Goal: Task Accomplishment & Management: Manage account settings

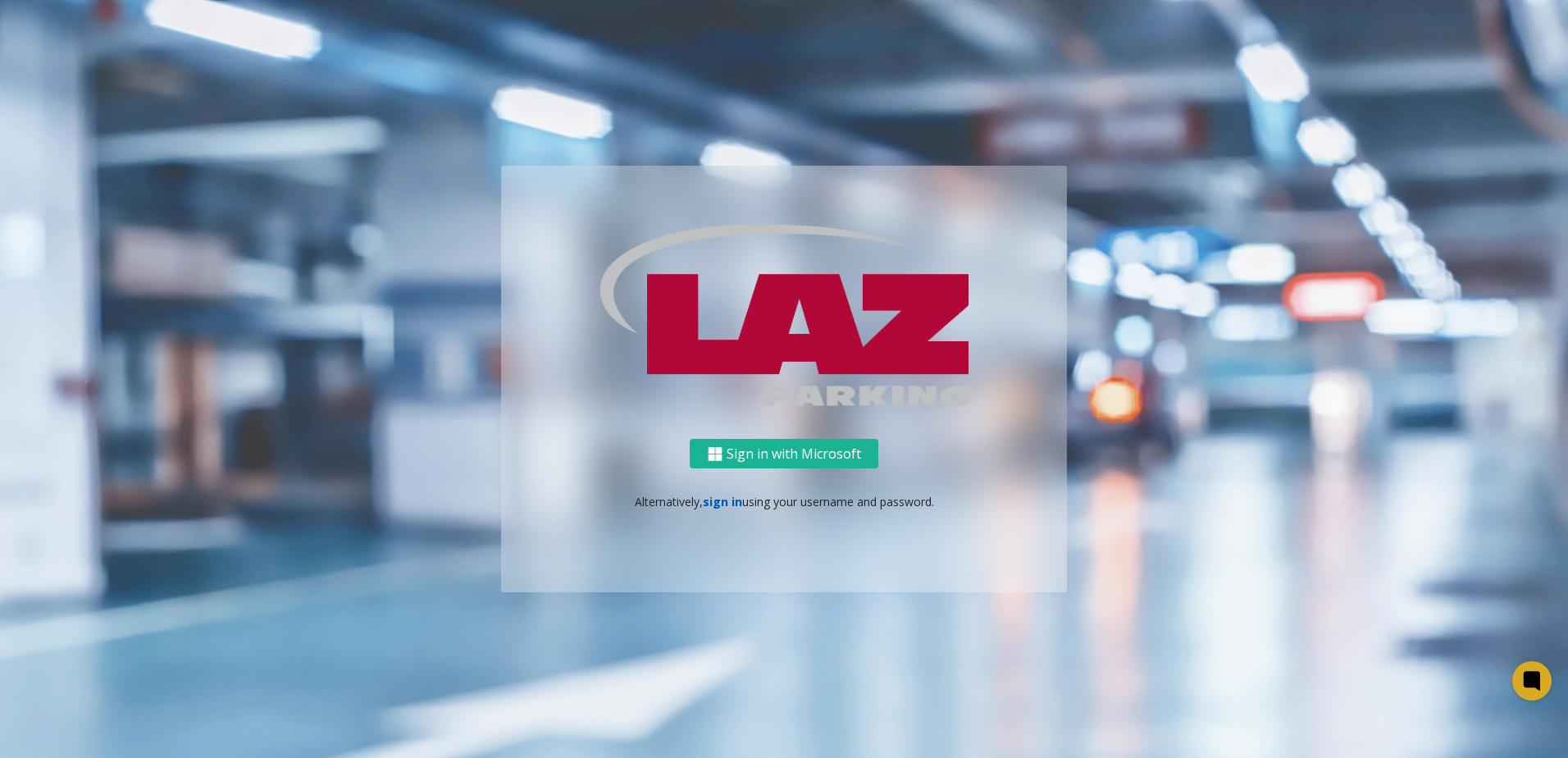
click at [723, 496] on link "sign in" at bounding box center [723, 501] width 39 height 15
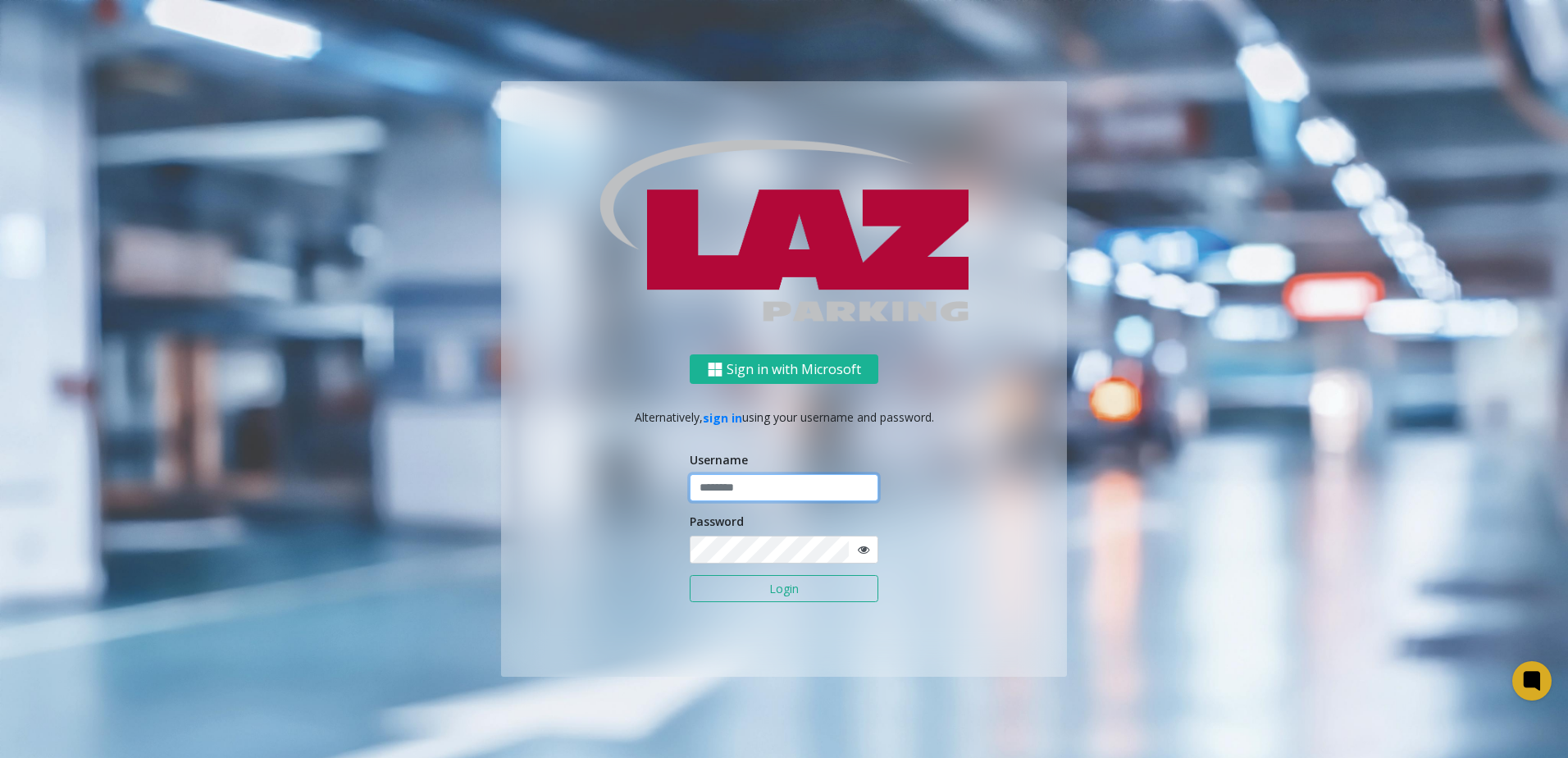
type input "*******"
click at [747, 592] on button "Login" at bounding box center [784, 589] width 189 height 28
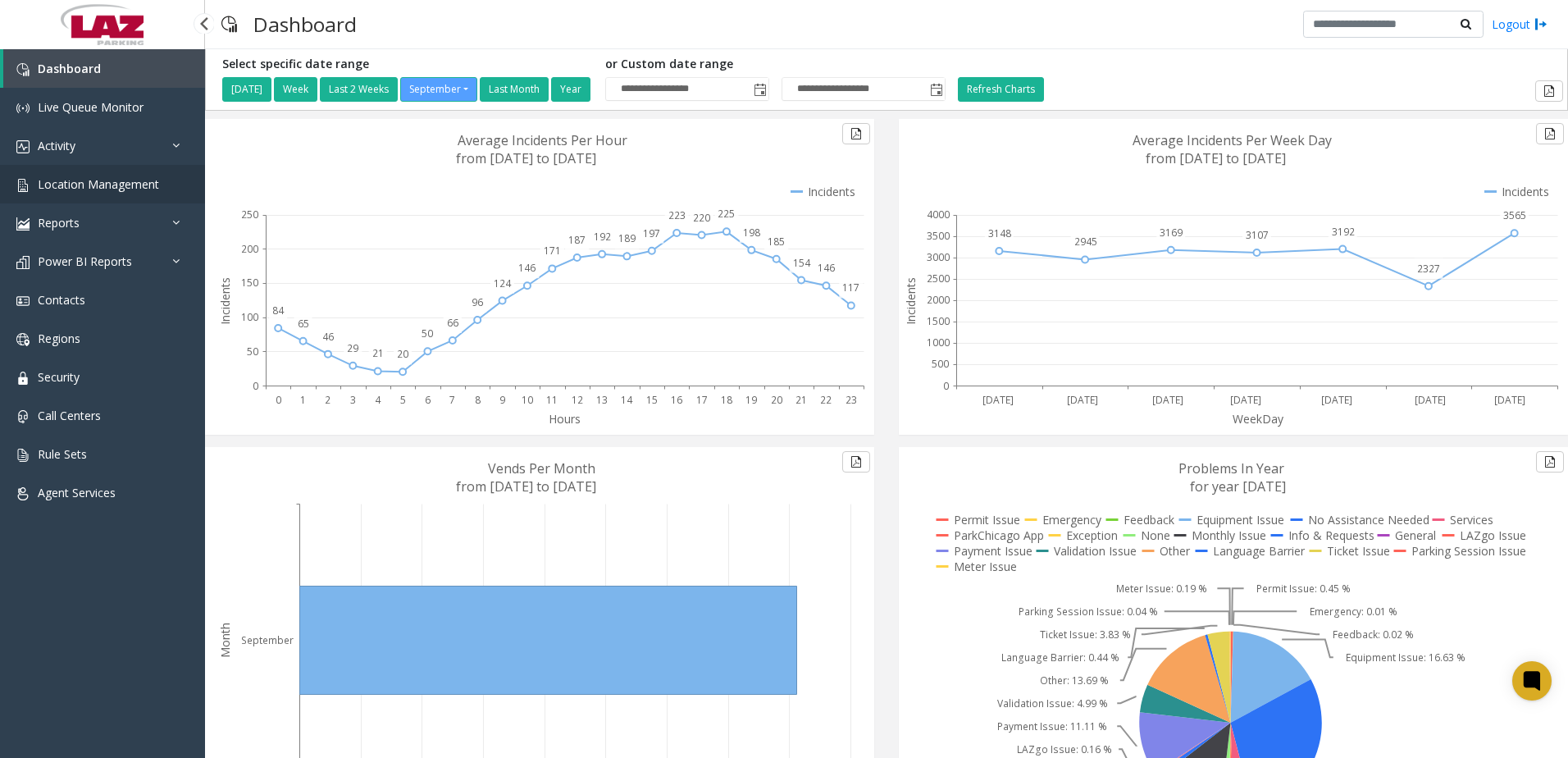
click at [74, 192] on link "Location Management" at bounding box center [102, 183] width 205 height 38
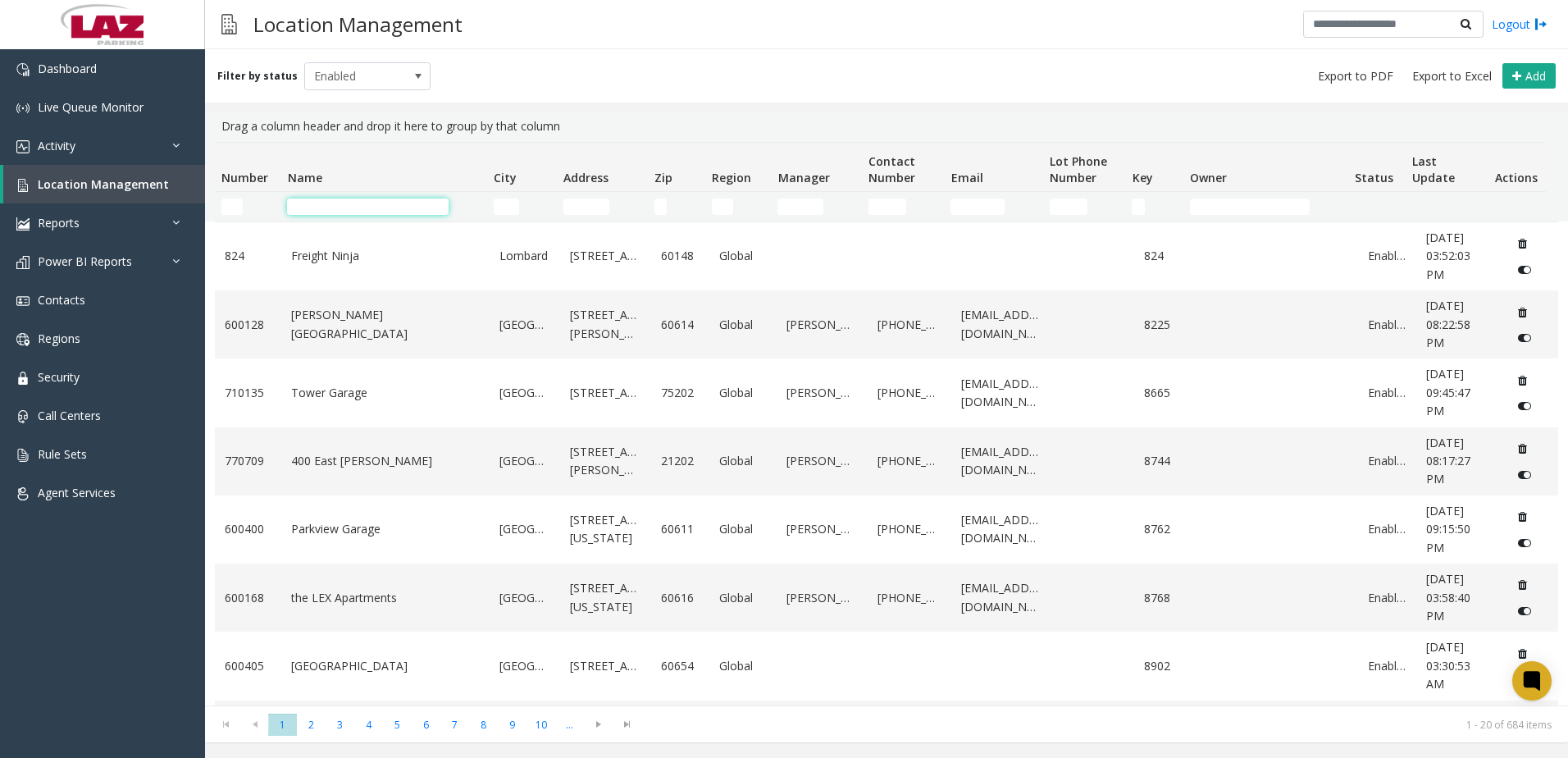
click at [308, 208] on input "Name Filter" at bounding box center [368, 207] width 162 height 16
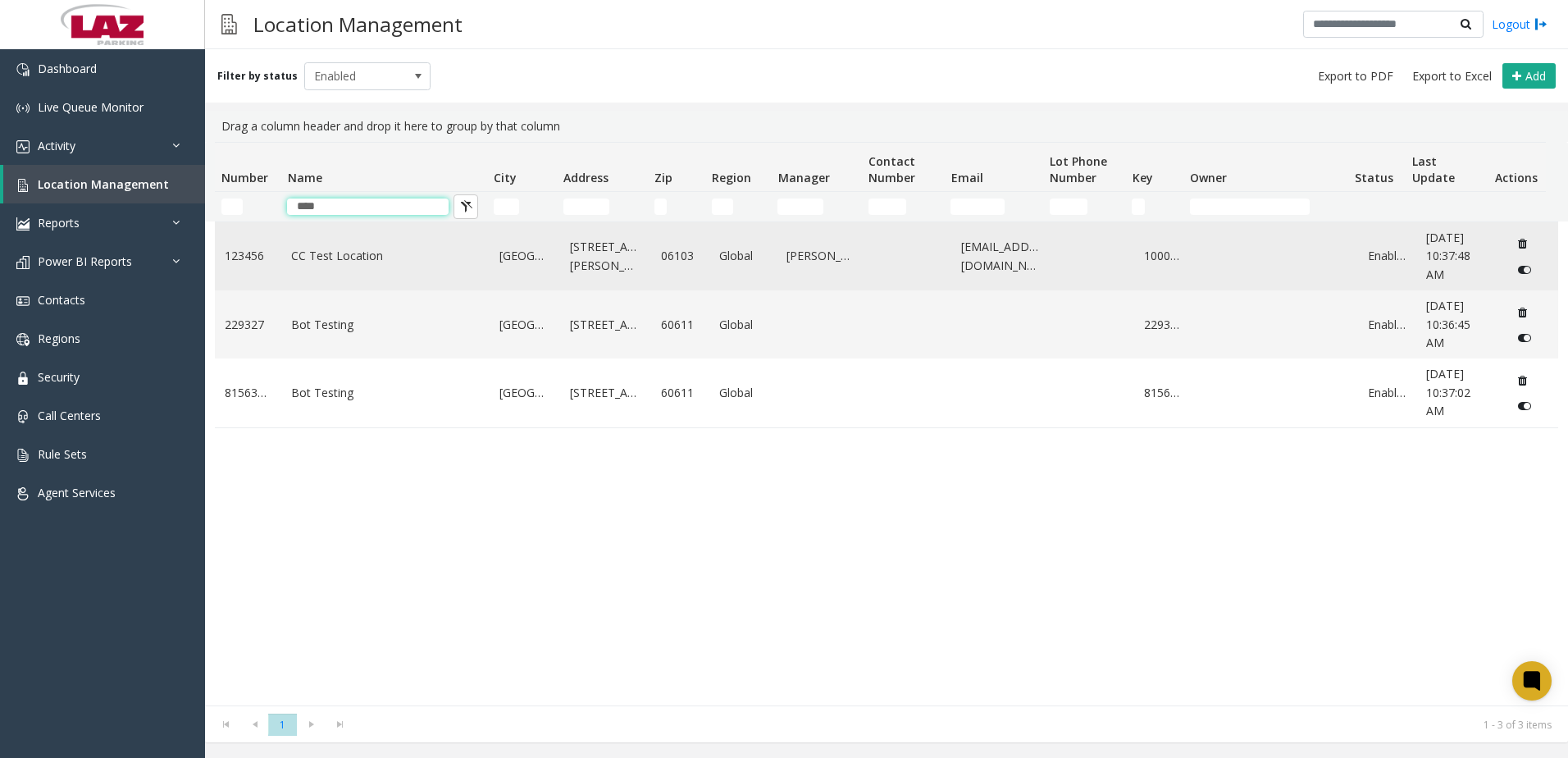
type input "****"
click at [445, 248] on td "CC Test Location" at bounding box center [385, 256] width 208 height 68
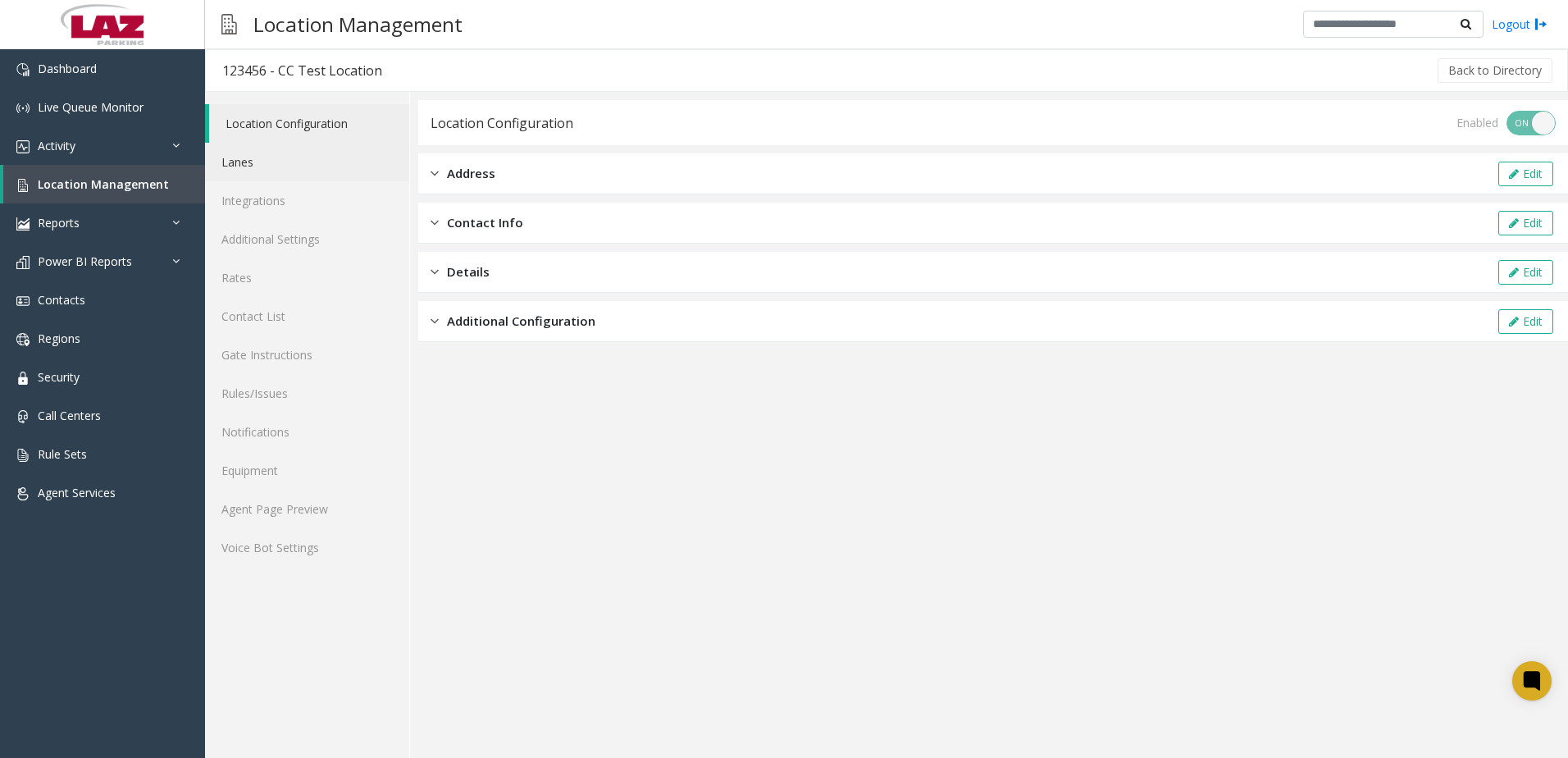
click at [292, 177] on link "Lanes" at bounding box center [307, 161] width 204 height 38
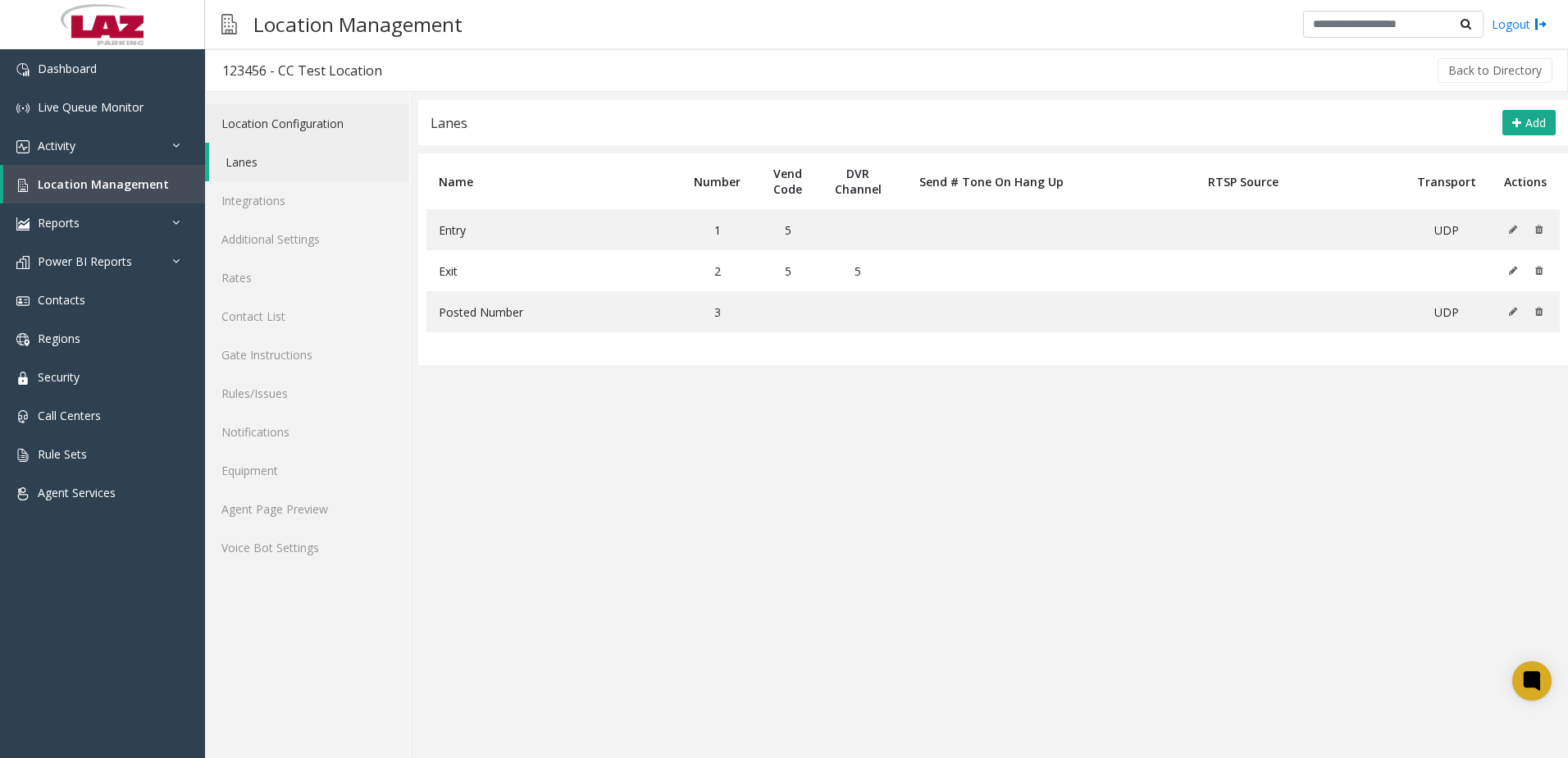
click at [267, 132] on link "Location Configuration" at bounding box center [307, 123] width 204 height 38
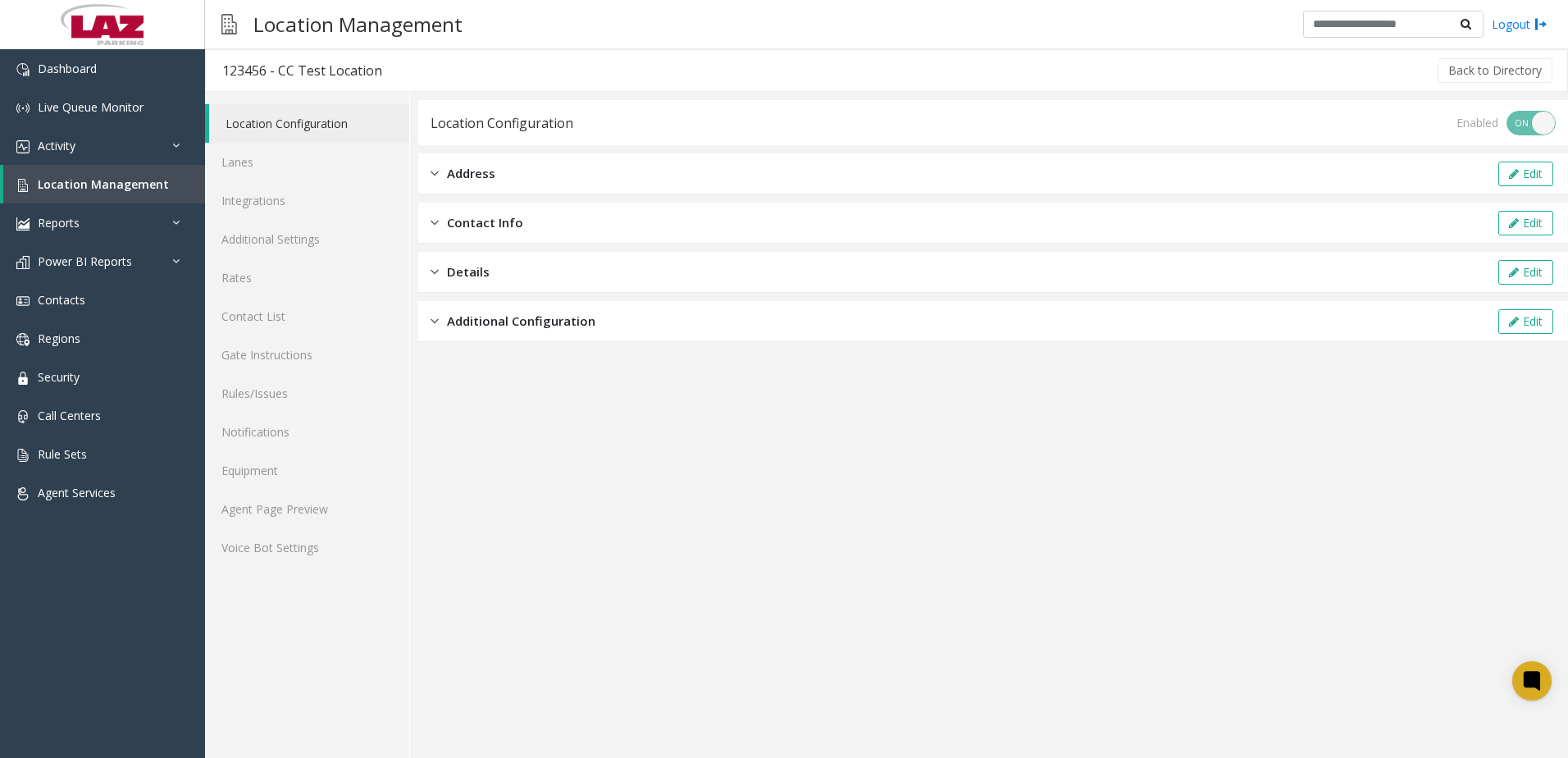
click at [499, 216] on span "Contact Info" at bounding box center [485, 222] width 76 height 19
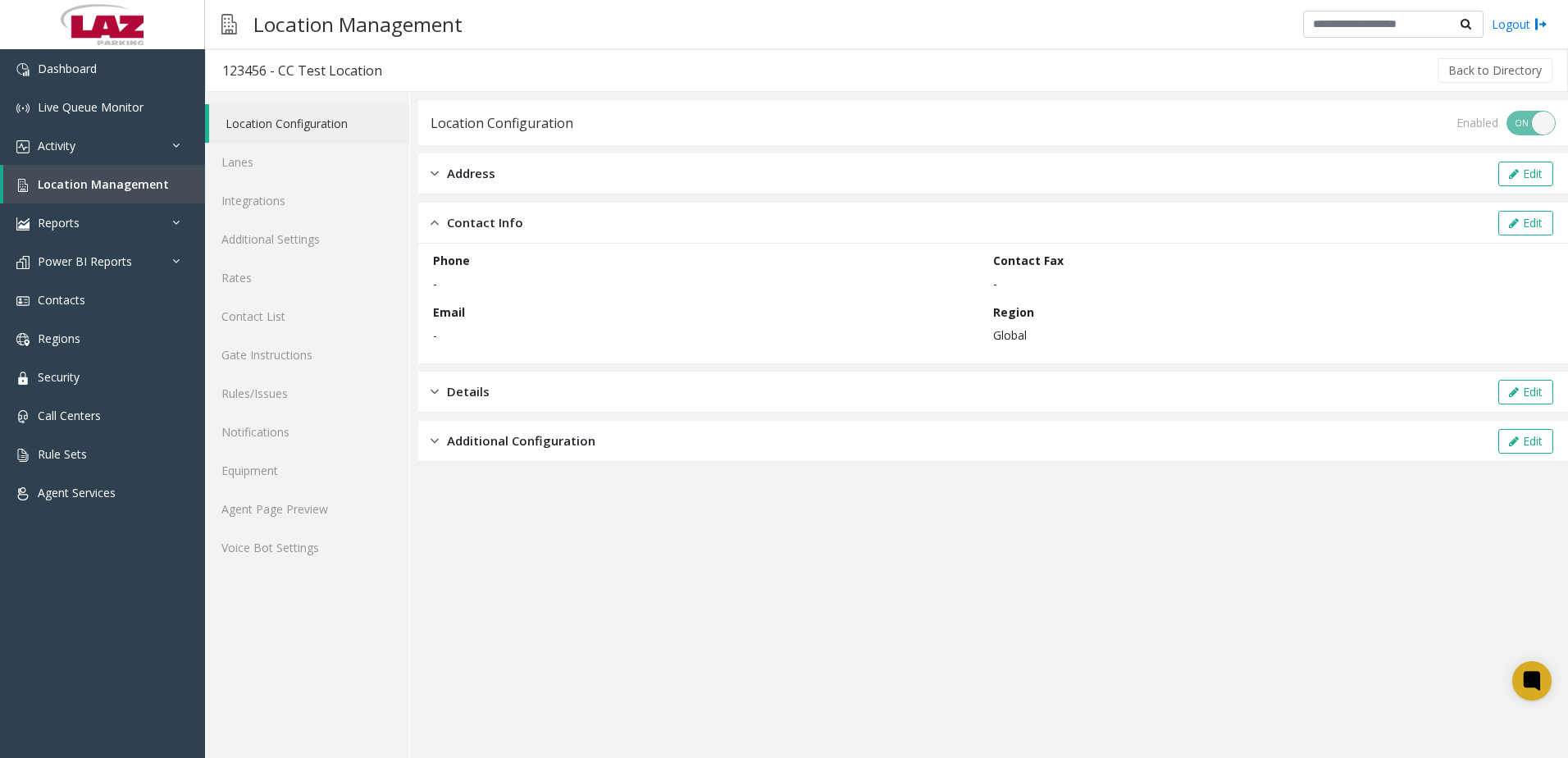
click at [465, 173] on span "Address" at bounding box center [471, 173] width 48 height 19
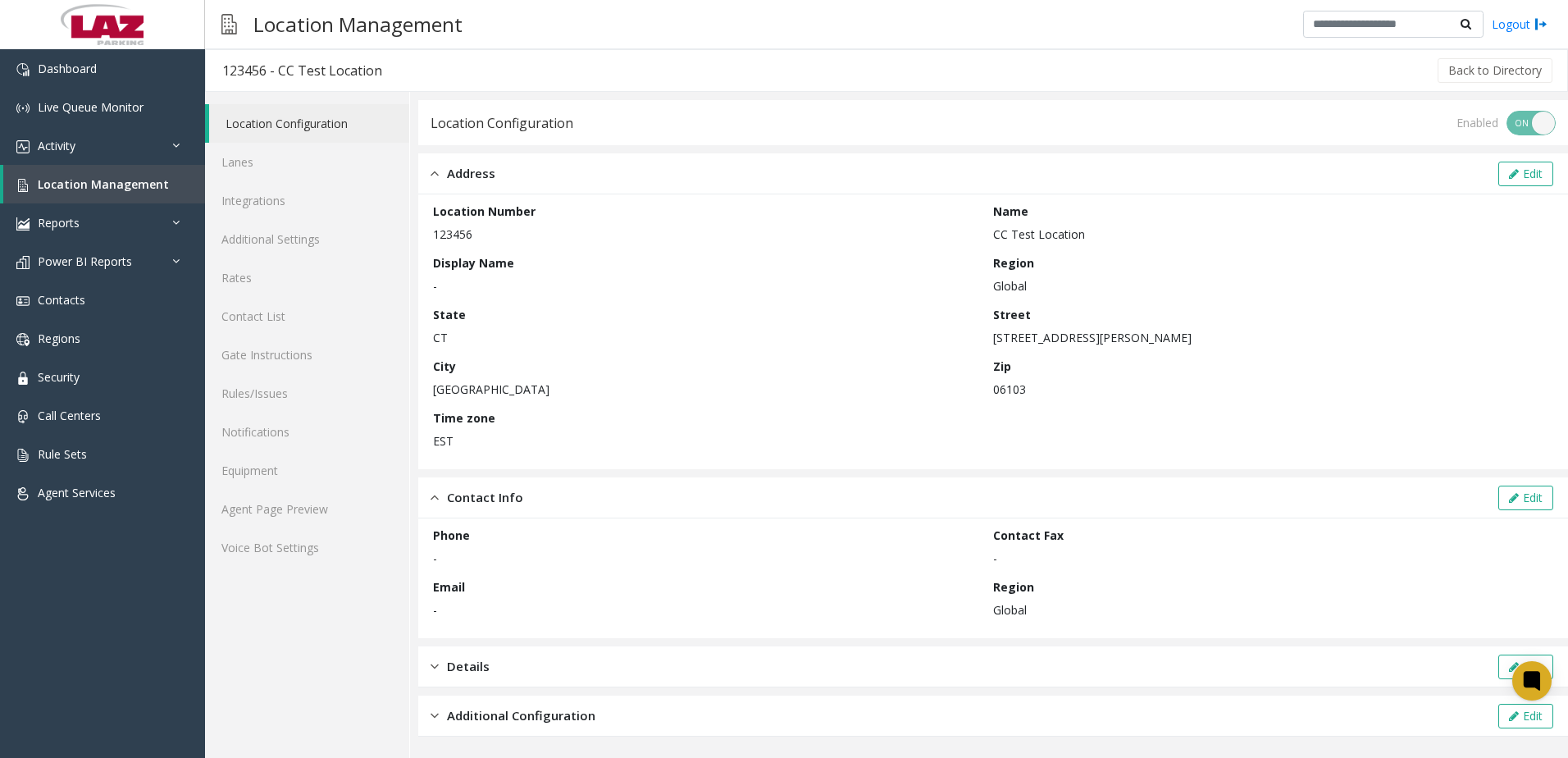
click at [487, 654] on div "Details Edit" at bounding box center [992, 667] width 1149 height 41
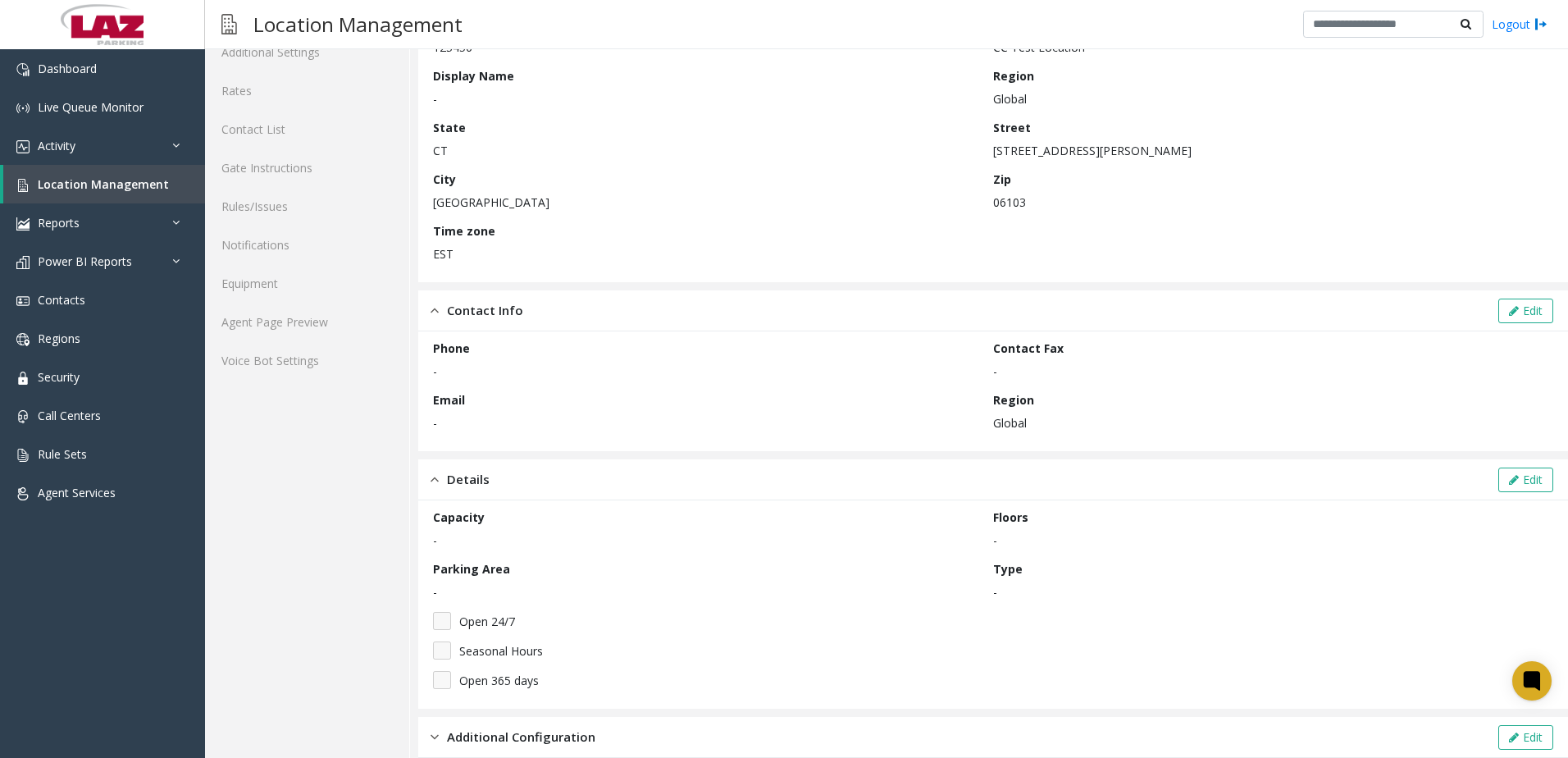
scroll to position [208, 0]
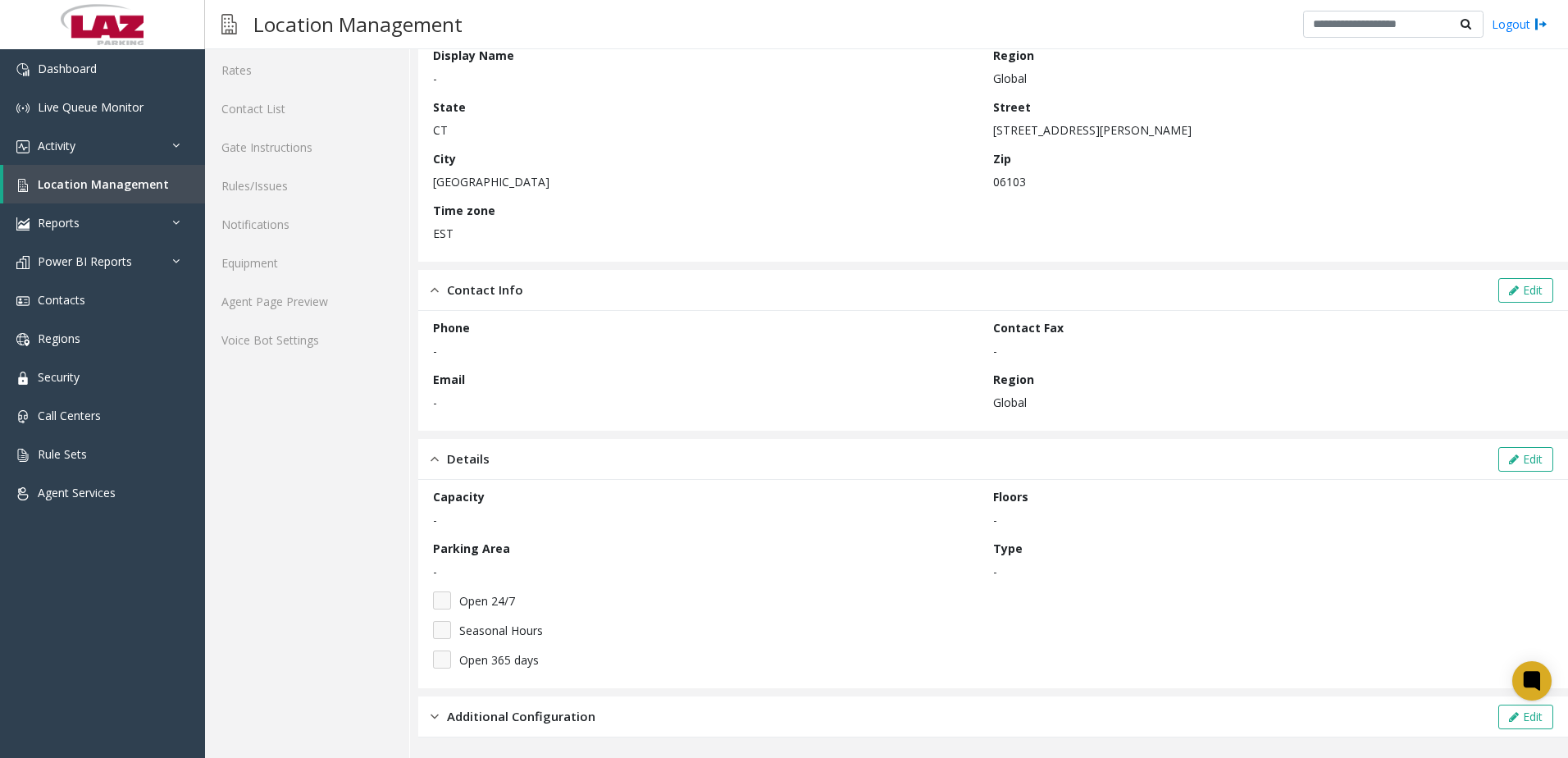
click at [511, 713] on span "Additional Configuration" at bounding box center [521, 716] width 148 height 19
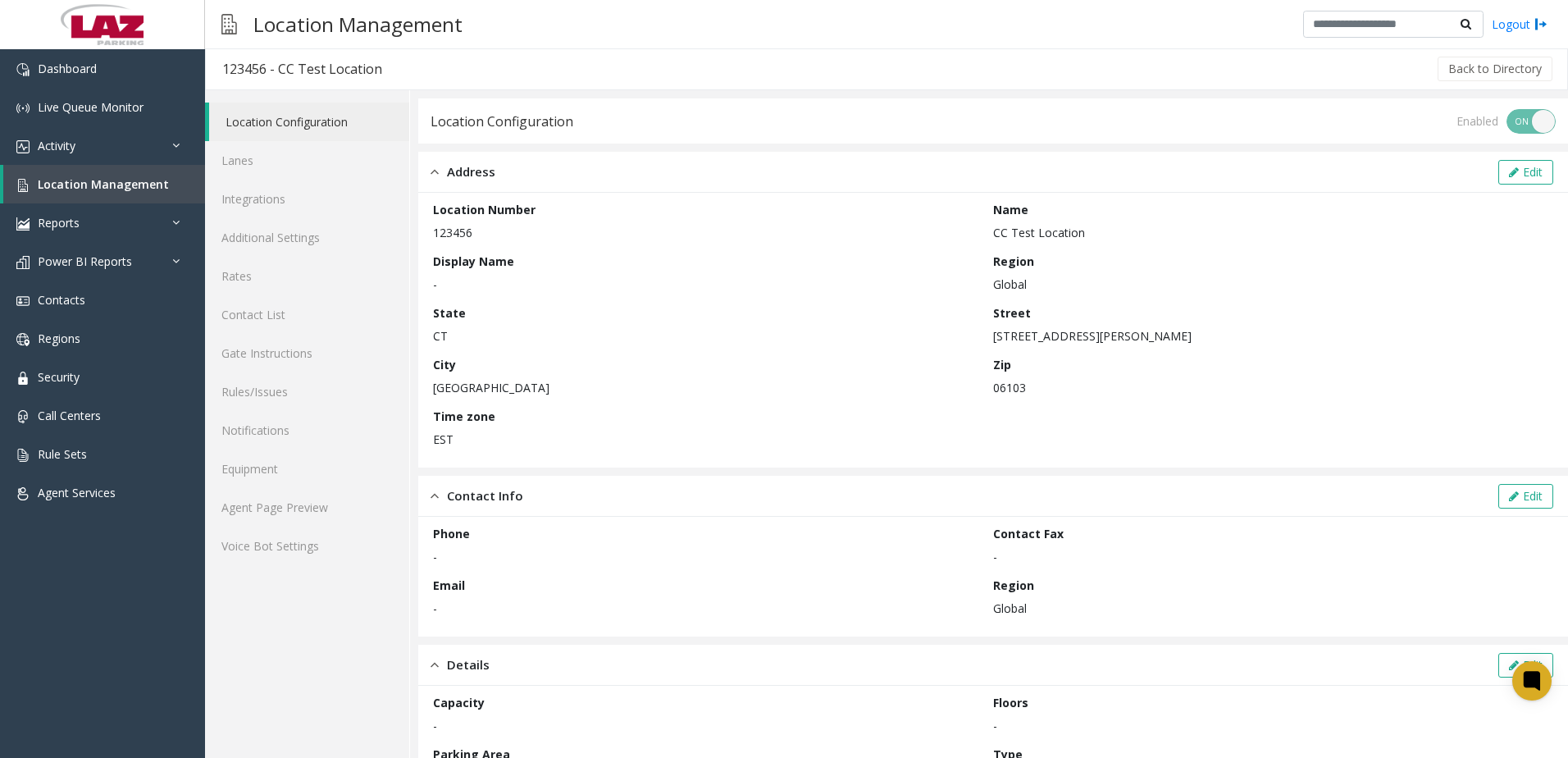
scroll to position [0, 0]
click at [301, 172] on link "Lanes" at bounding box center [307, 161] width 204 height 38
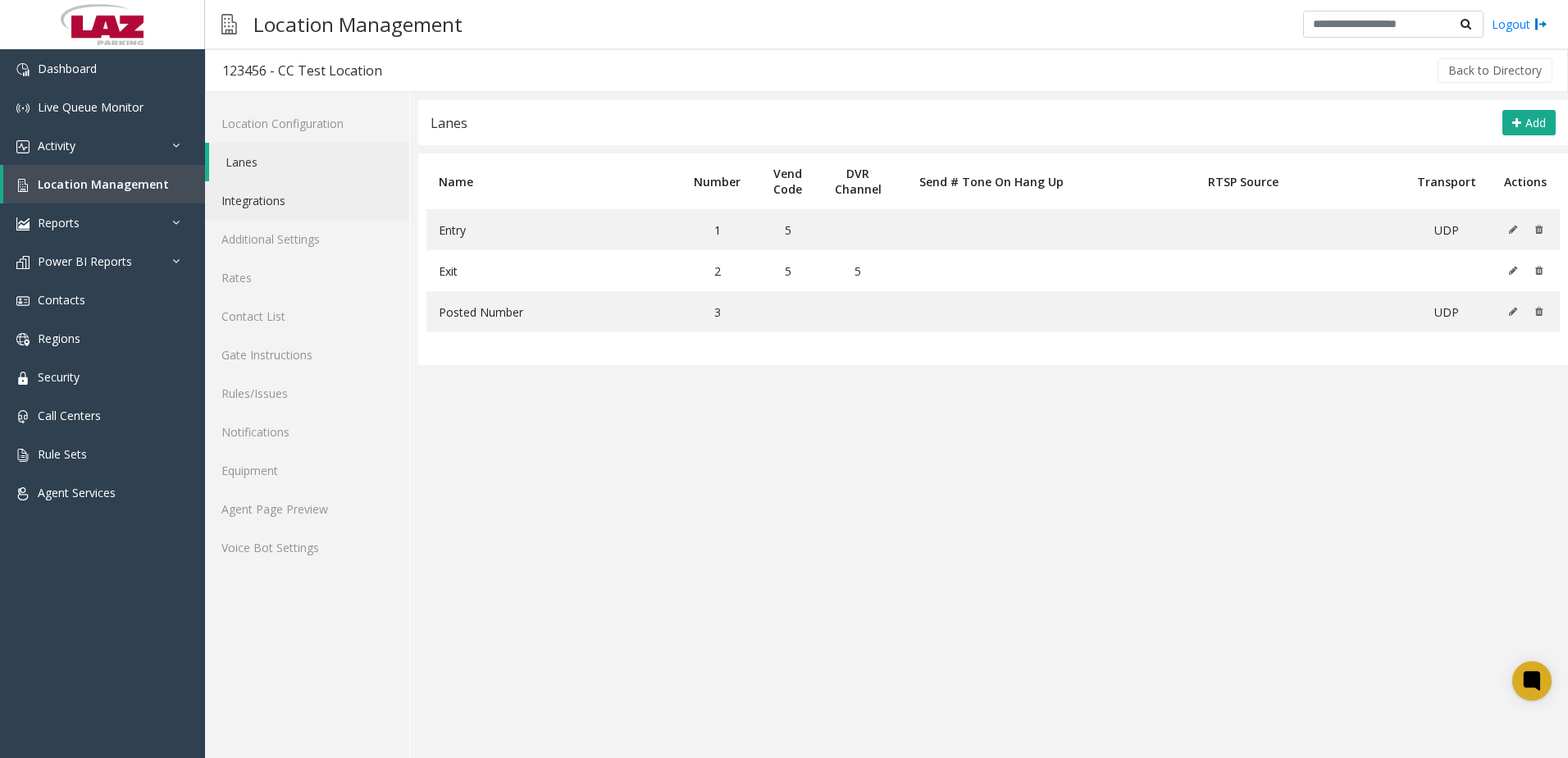
click at [309, 198] on link "Integrations" at bounding box center [307, 200] width 204 height 38
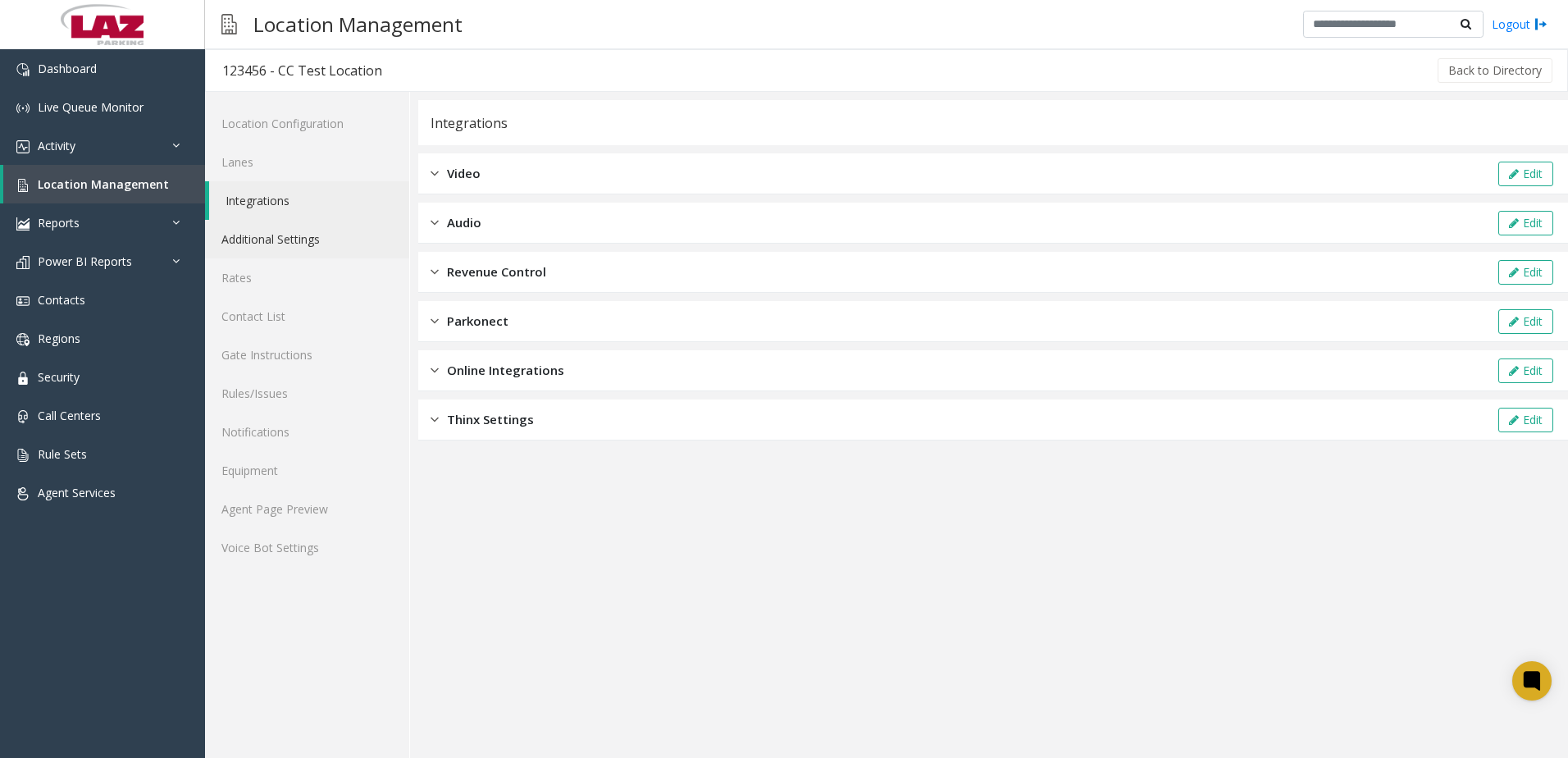
click at [326, 244] on link "Additional Settings" at bounding box center [307, 239] width 204 height 38
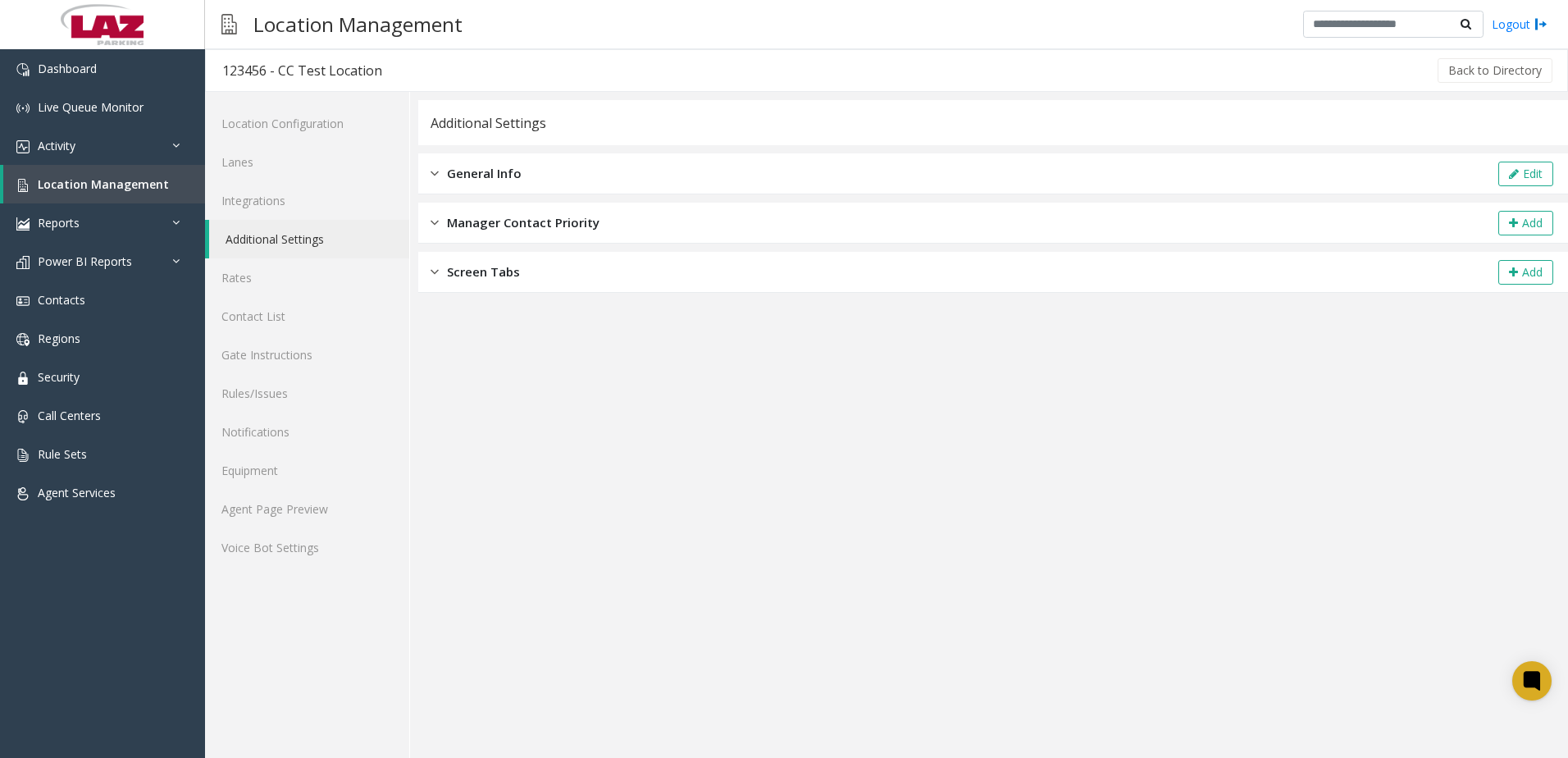
click at [488, 175] on span "General Info" at bounding box center [484, 173] width 74 height 19
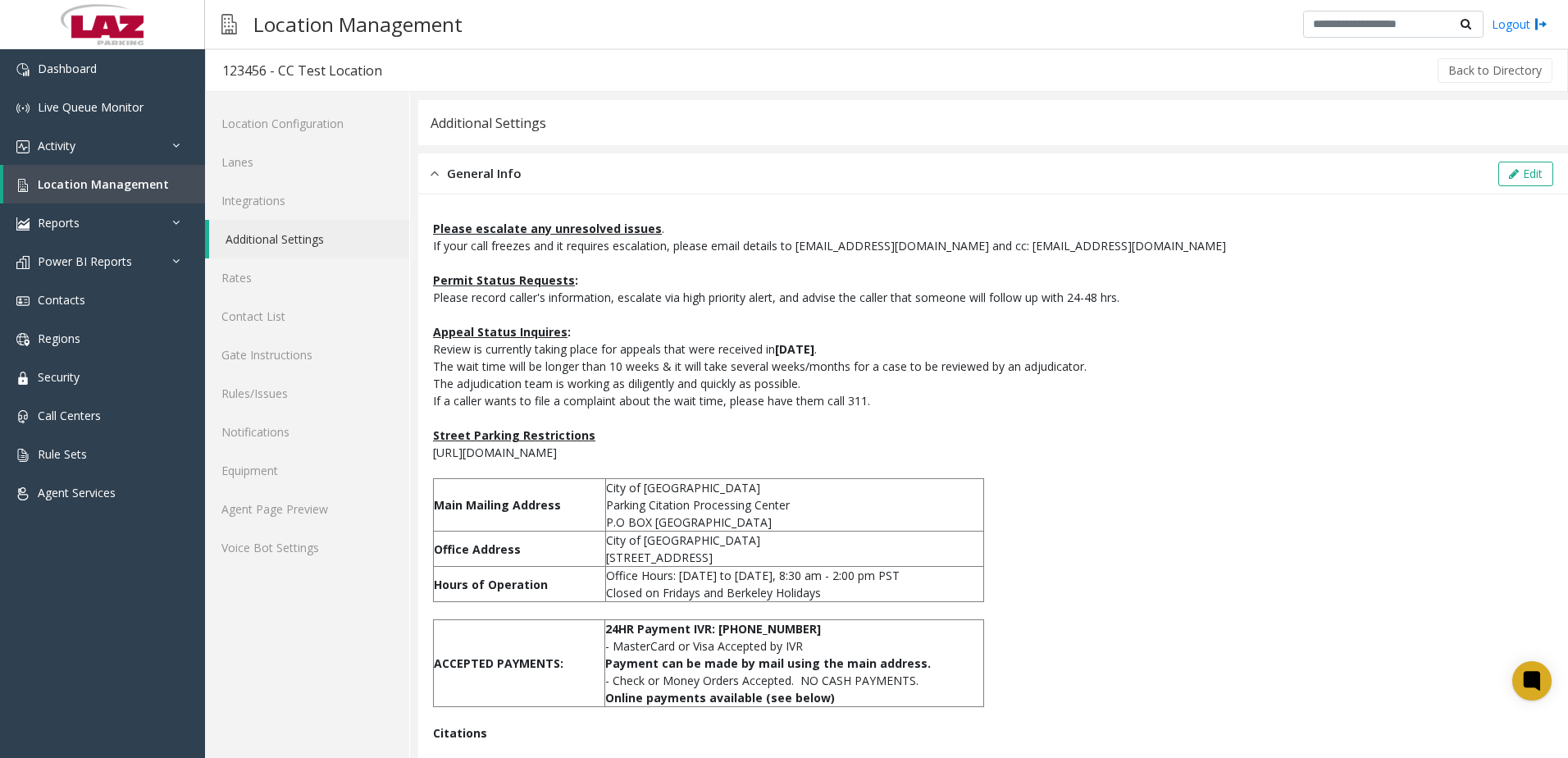
click at [497, 163] on div "General Info Edit" at bounding box center [992, 174] width 1149 height 41
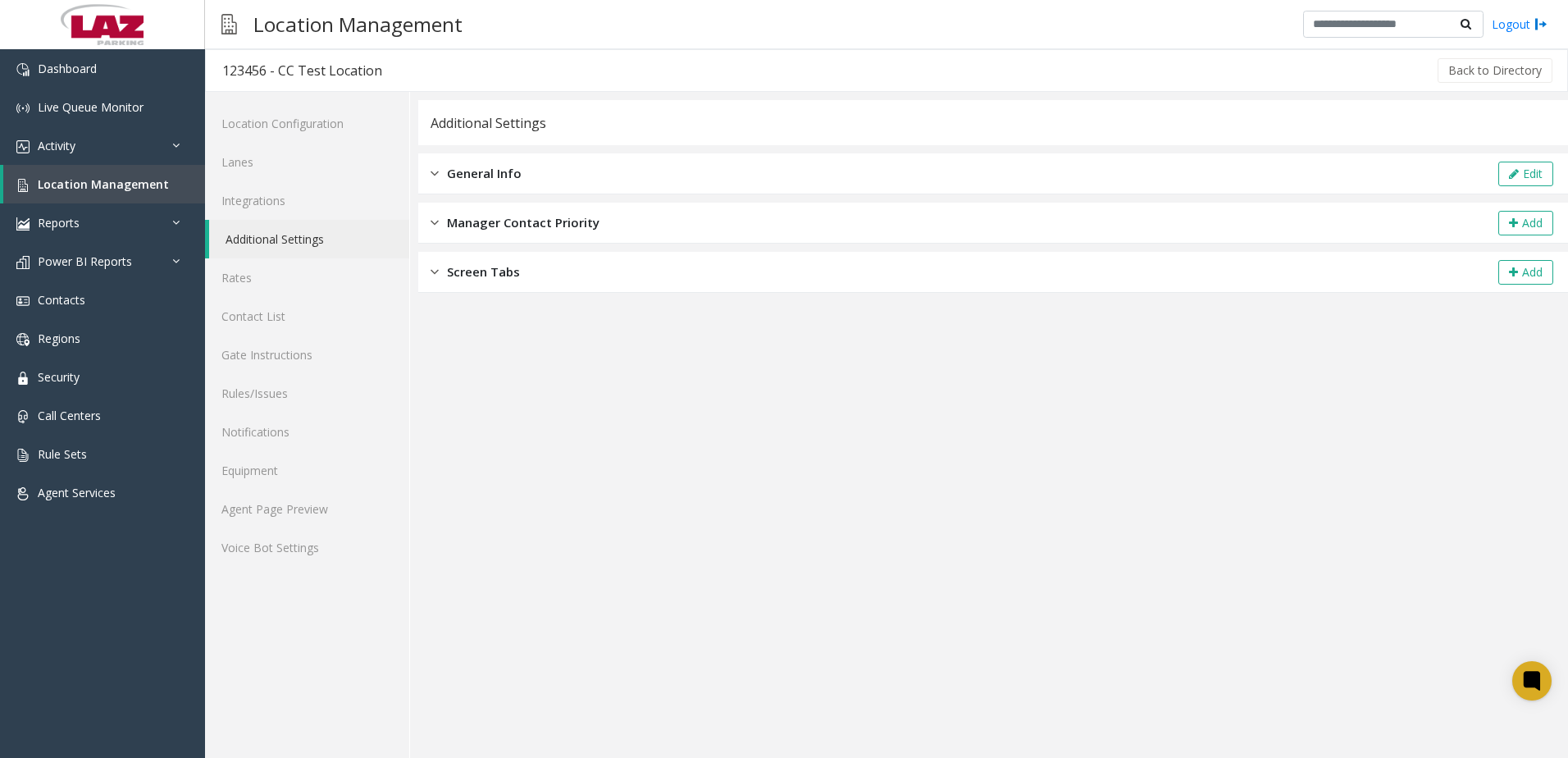
click at [525, 227] on span "Manager Contact Priority" at bounding box center [523, 222] width 152 height 19
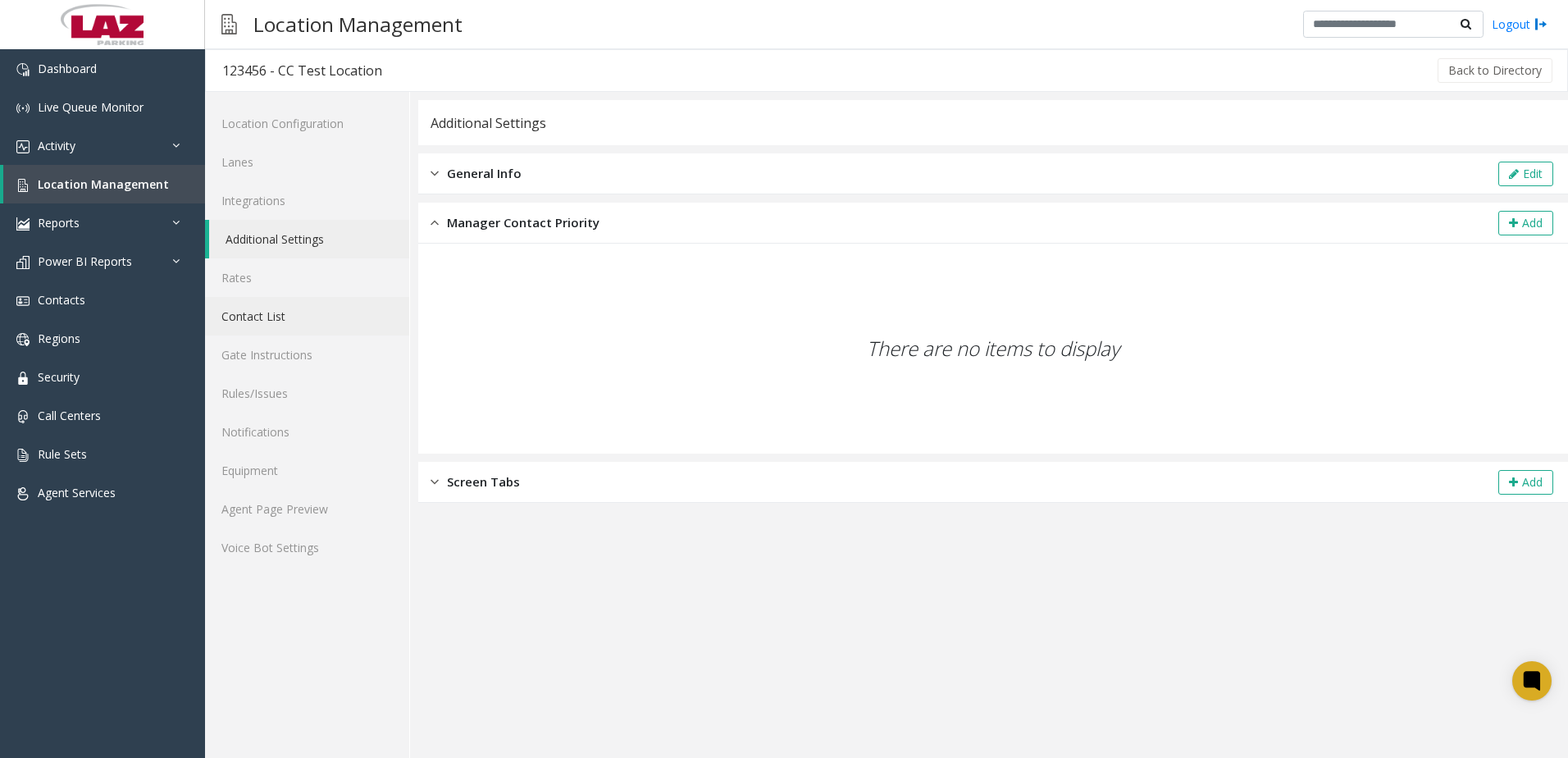
click at [284, 323] on link "Contact List" at bounding box center [307, 316] width 204 height 38
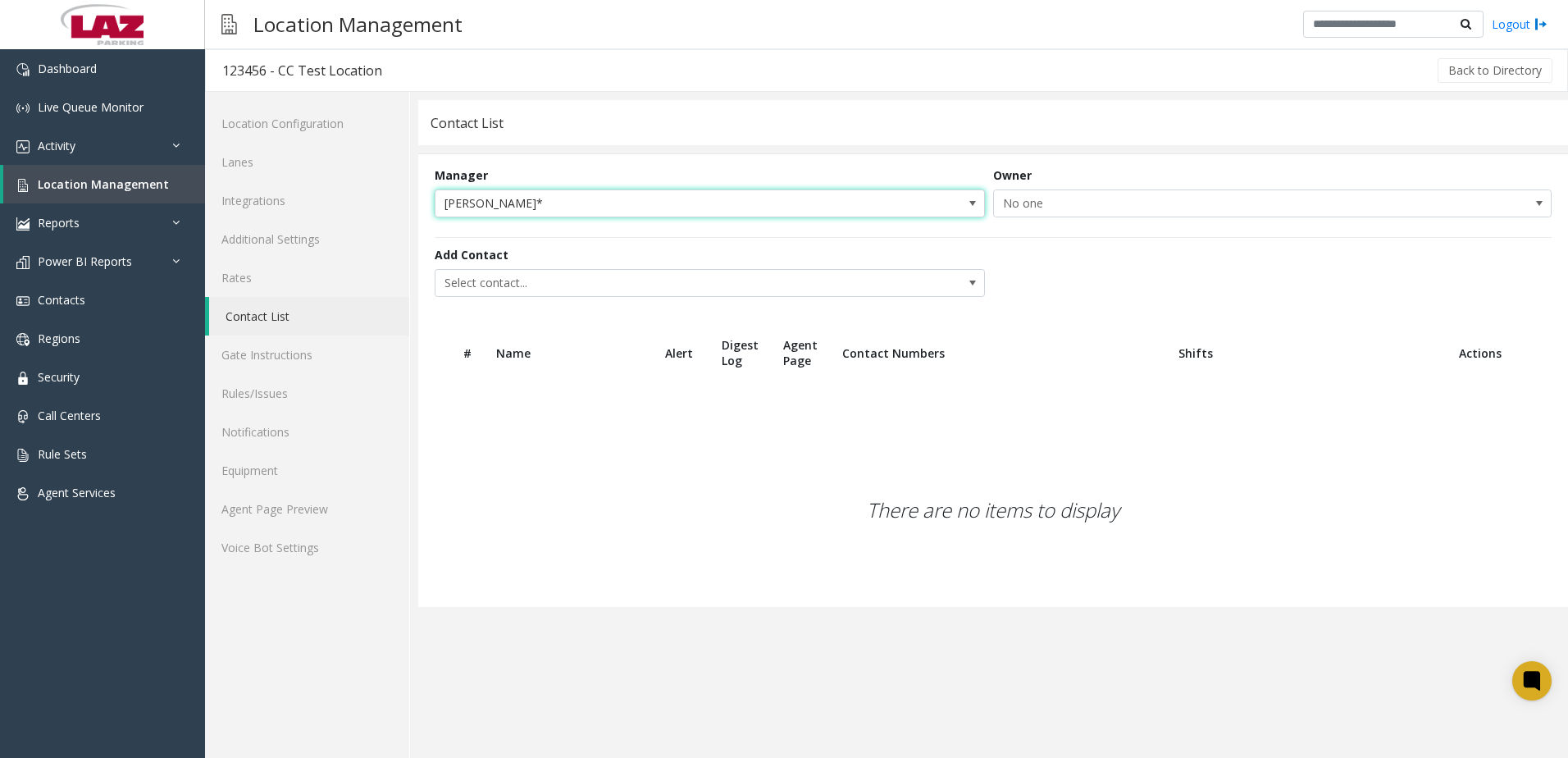
click at [523, 198] on span "[PERSON_NAME]*" at bounding box center [655, 203] width 438 height 26
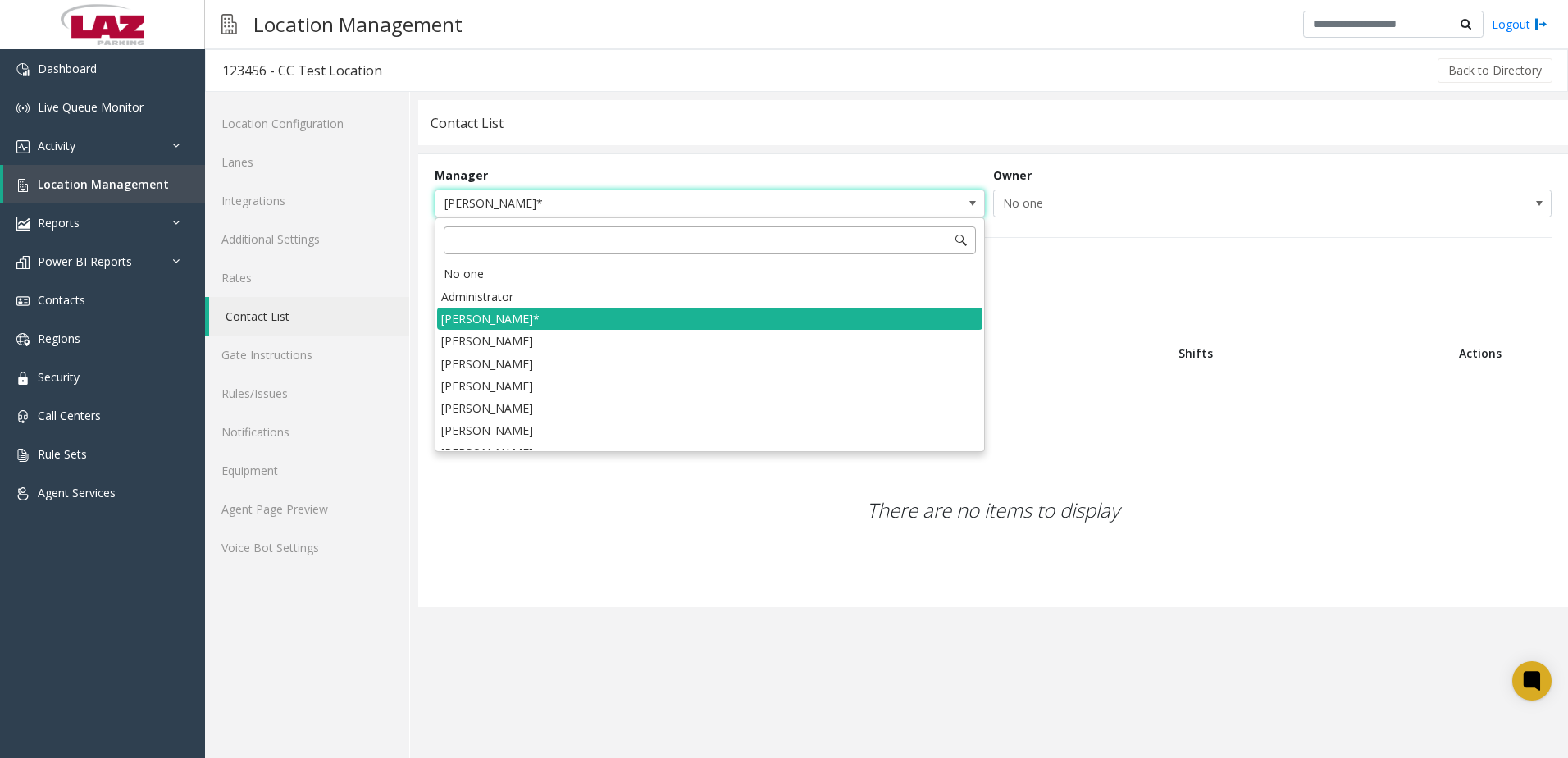
click at [506, 236] on input at bounding box center [709, 240] width 532 height 28
click at [492, 270] on div "No one" at bounding box center [710, 274] width 546 height 23
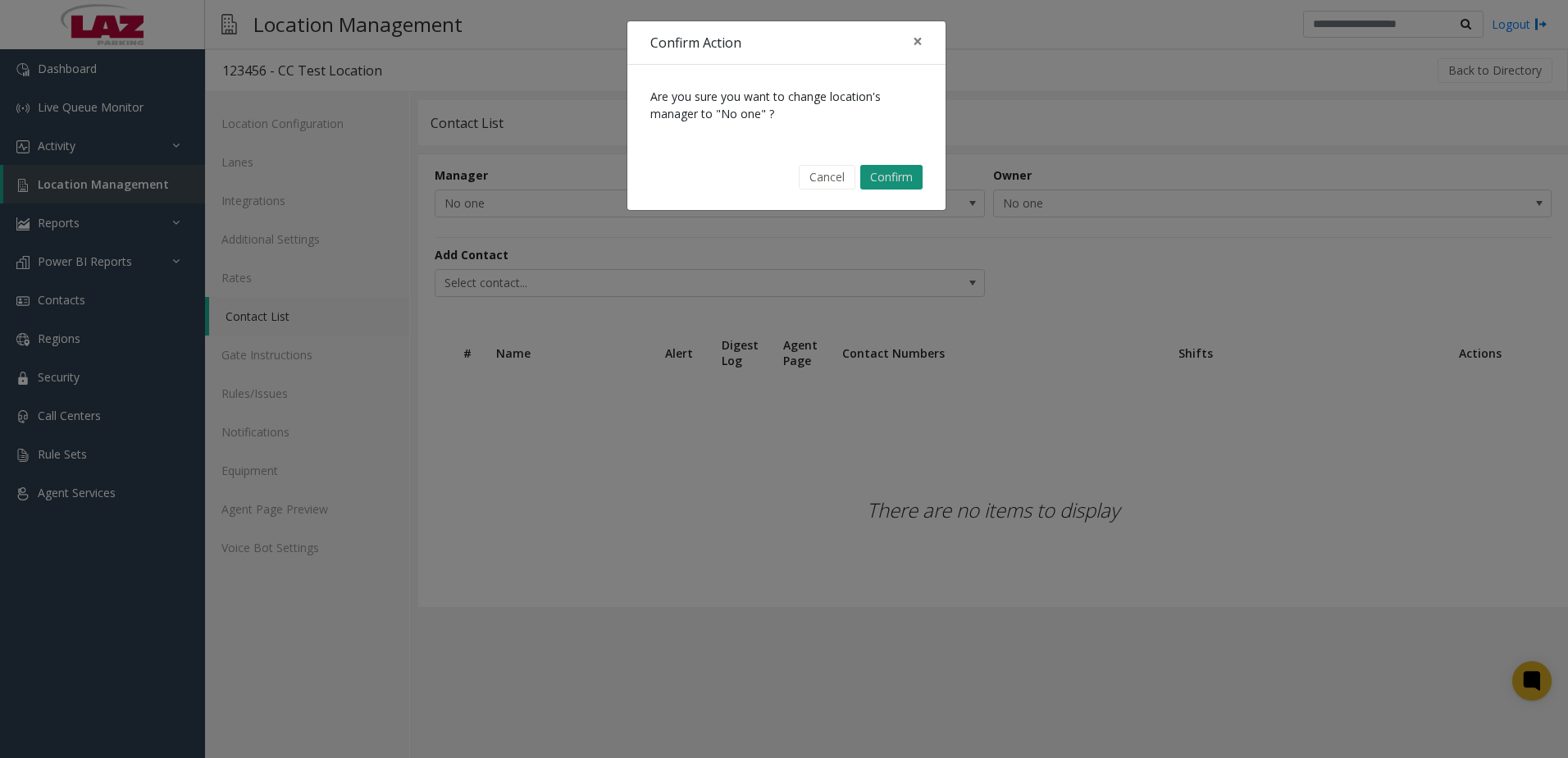
click at [893, 181] on button "Confirm" at bounding box center [892, 176] width 63 height 24
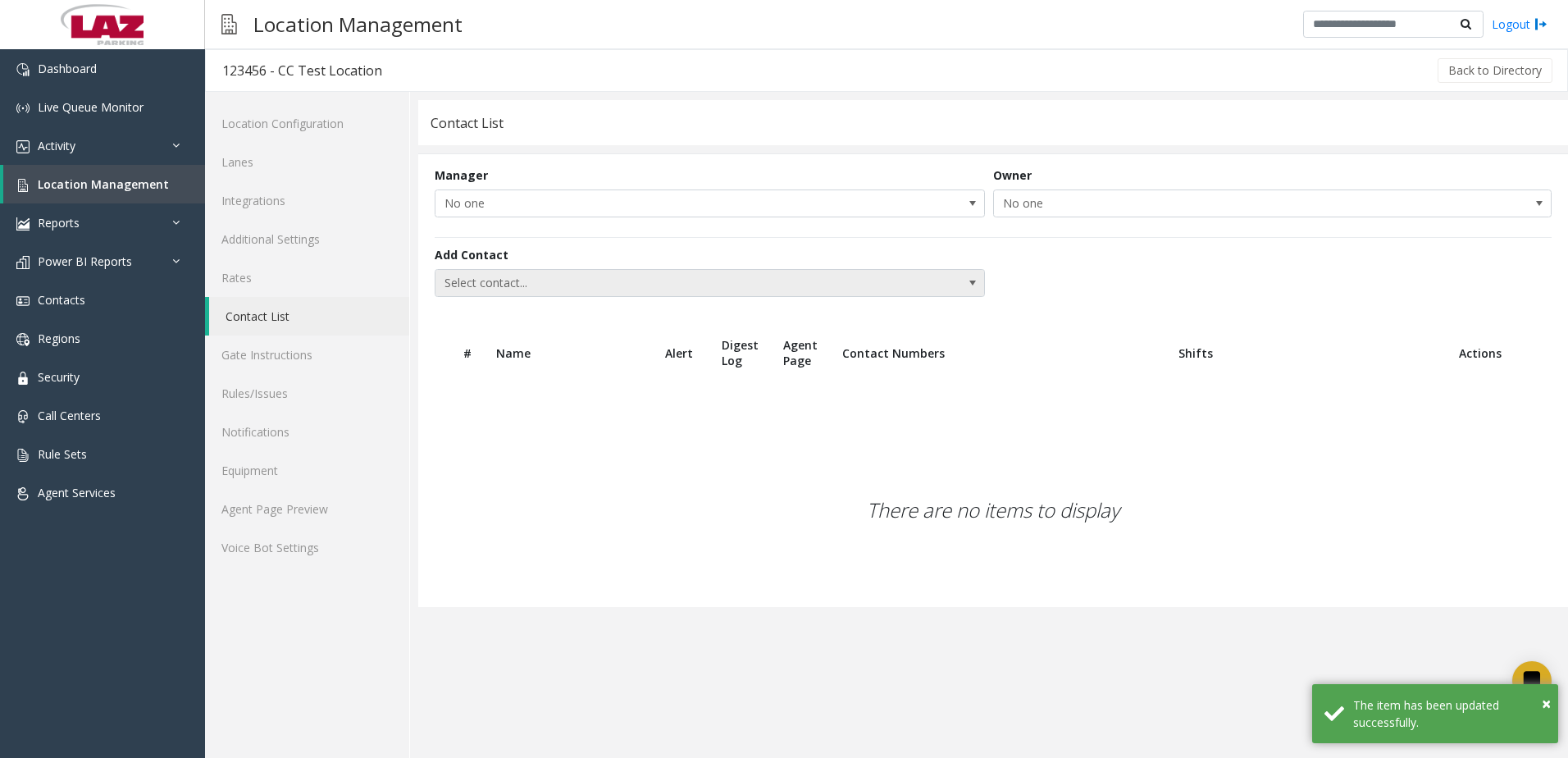
click at [526, 283] on span "Select contact..." at bounding box center [655, 283] width 438 height 26
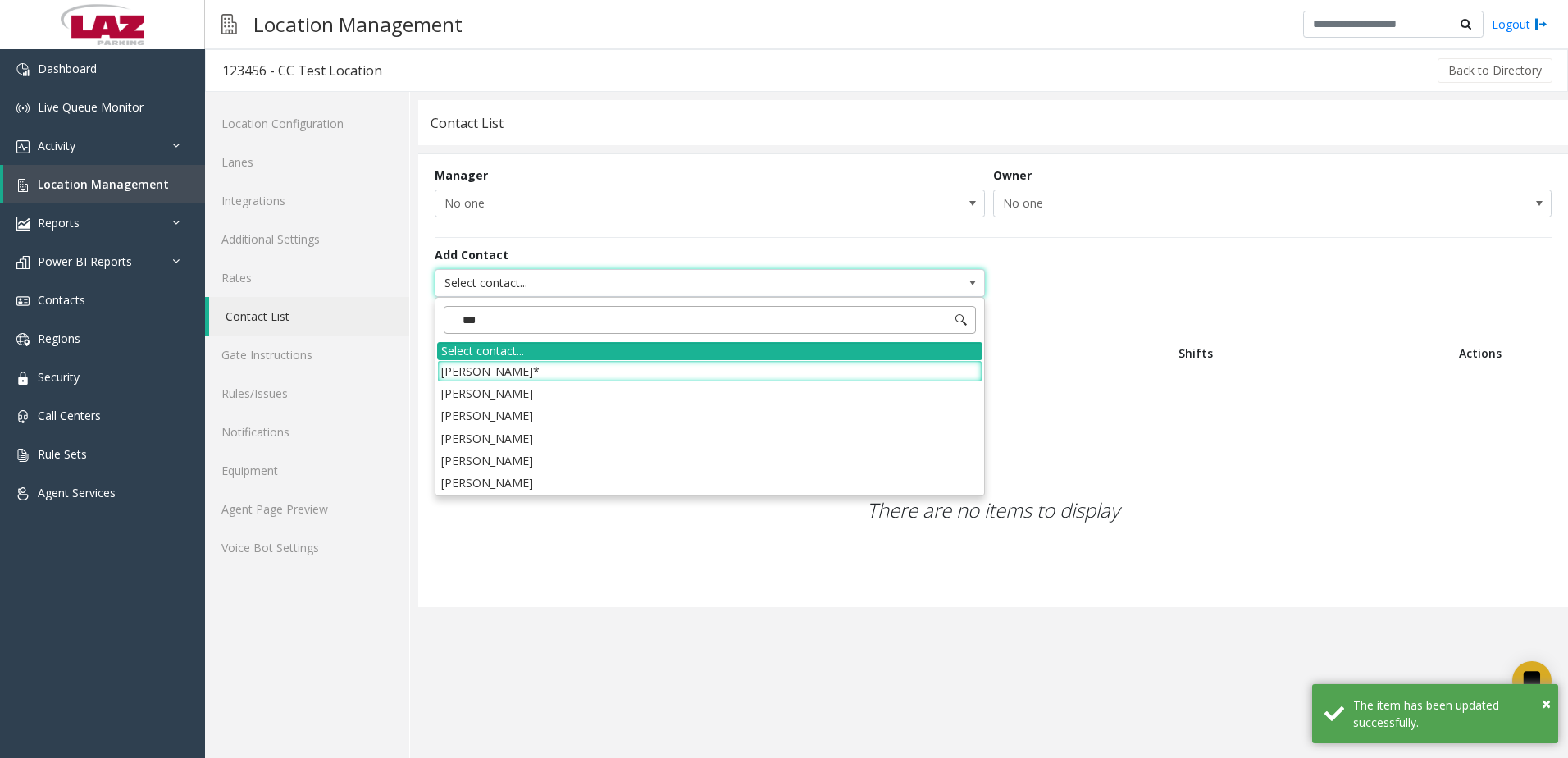
type input "****"
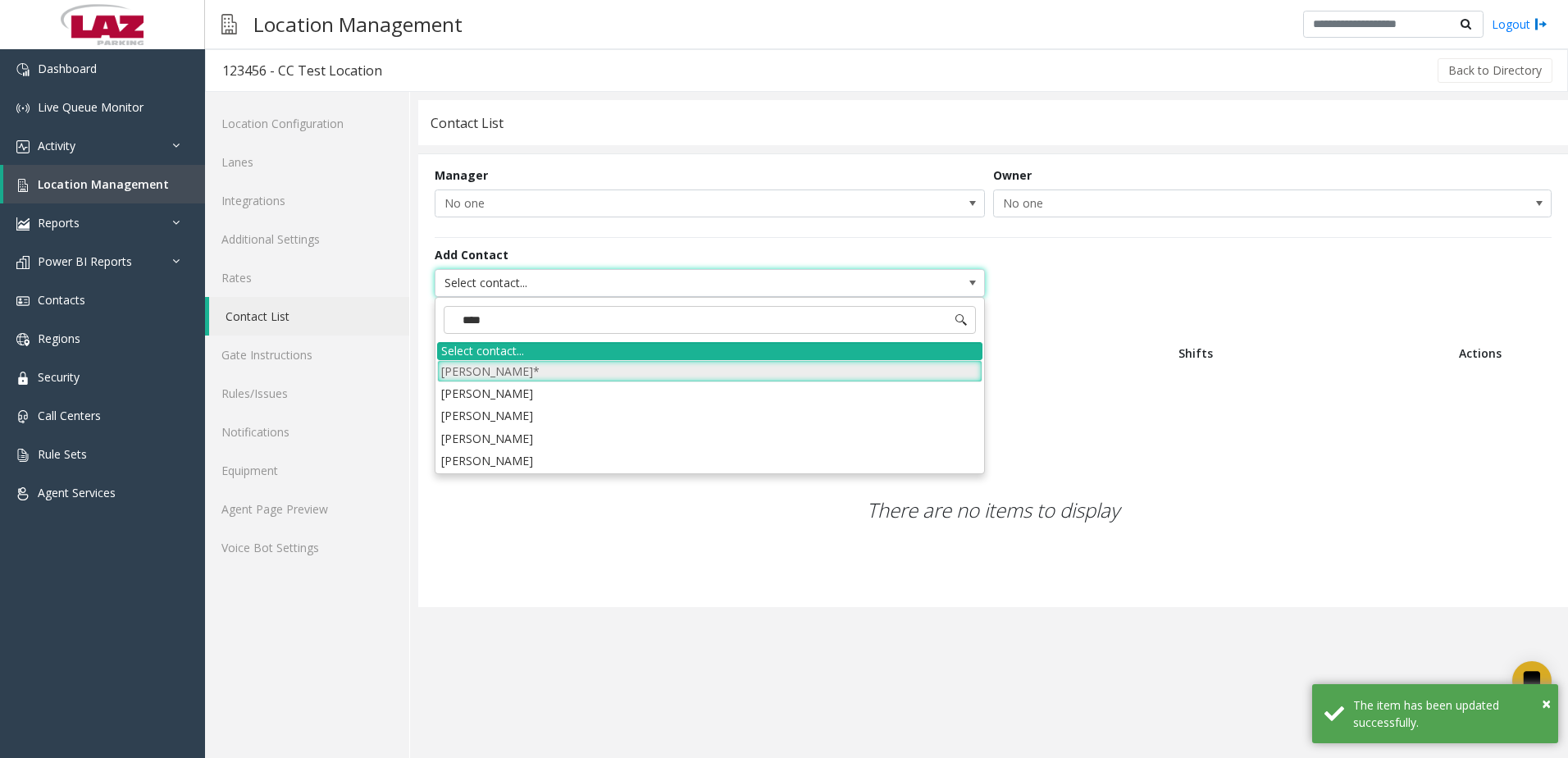
click at [492, 366] on li "[PERSON_NAME]*" at bounding box center [710, 370] width 546 height 22
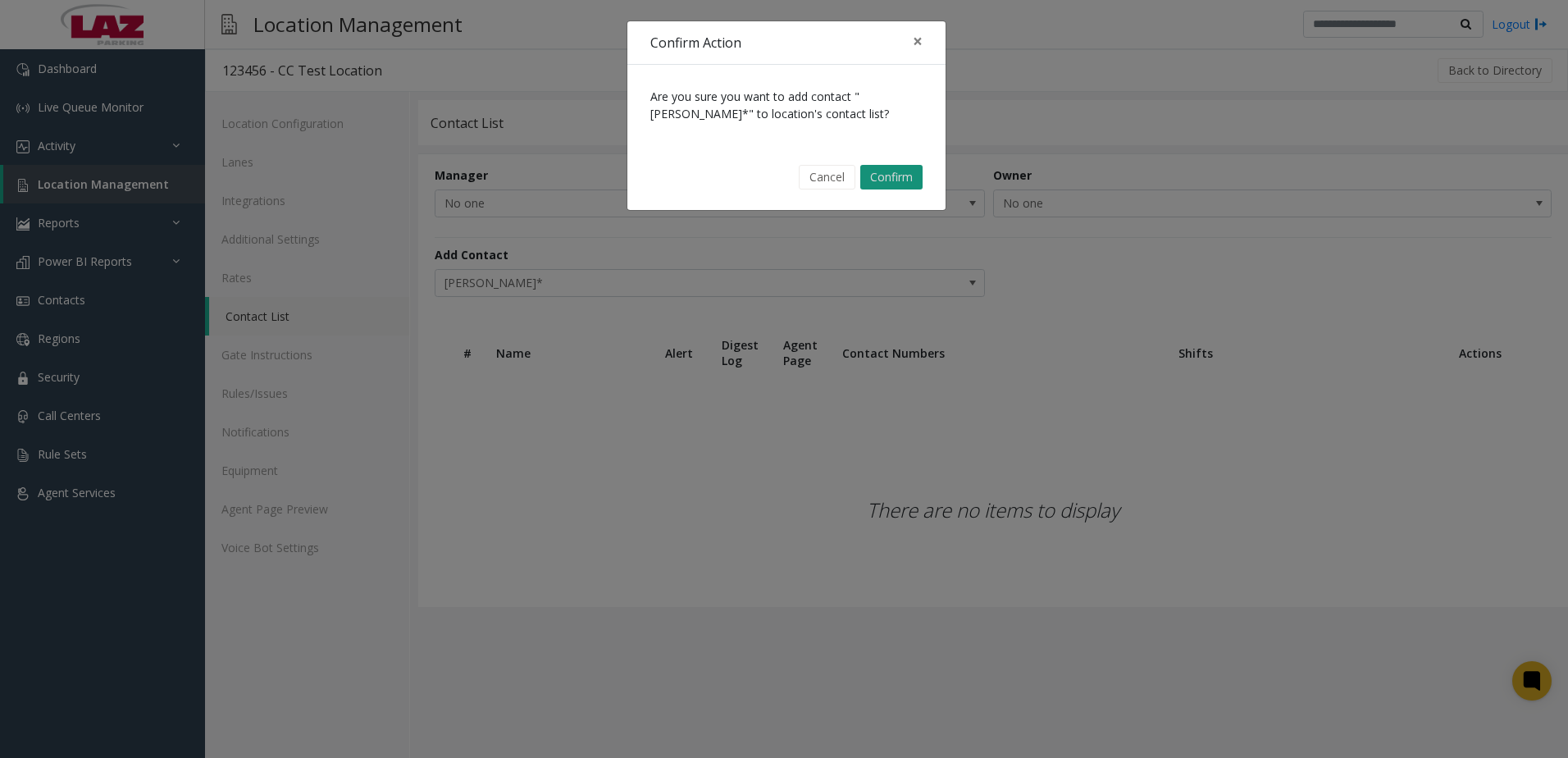
click at [888, 183] on button "Confirm" at bounding box center [892, 176] width 63 height 24
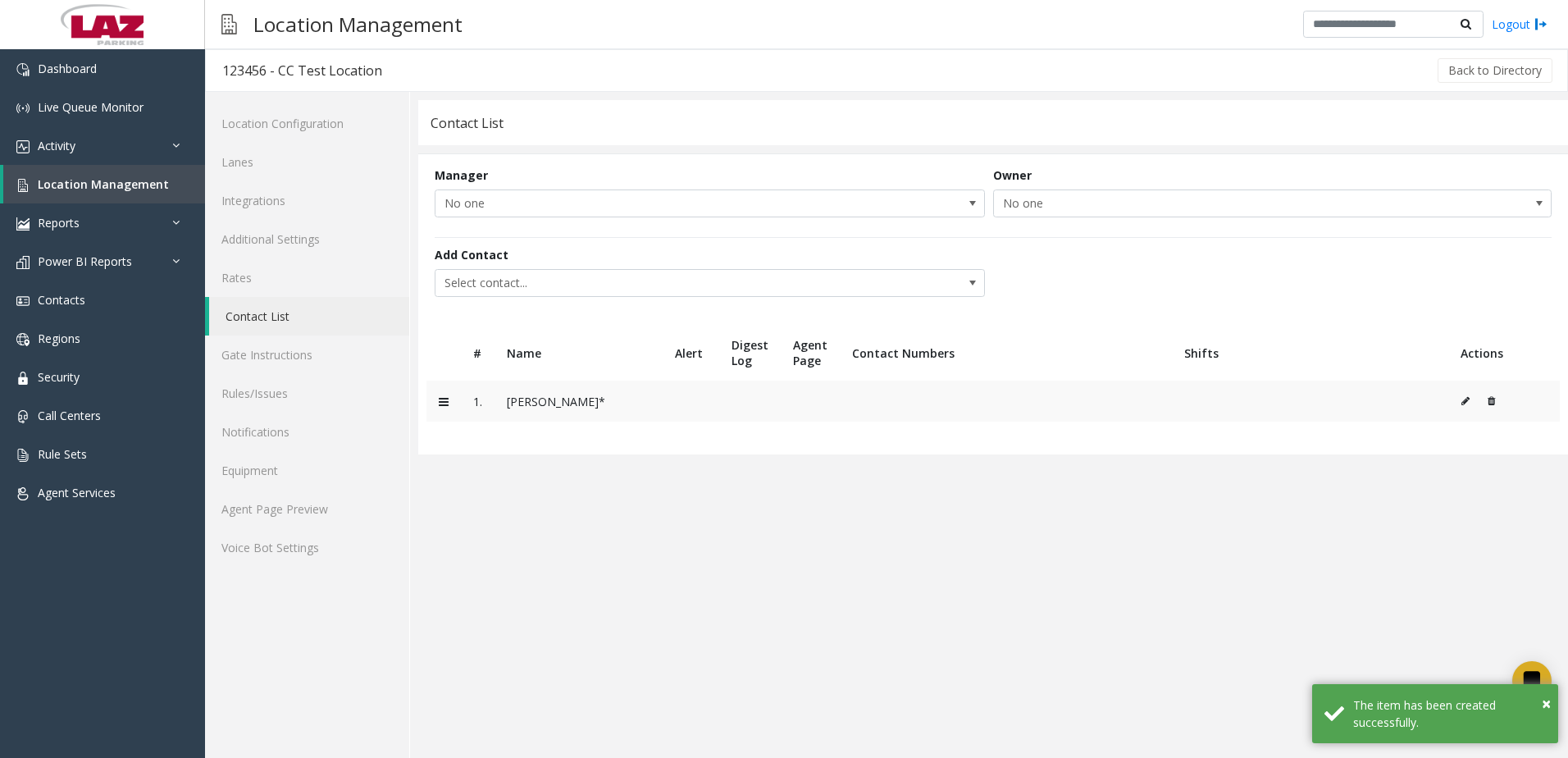
click at [1463, 403] on icon at bounding box center [1464, 401] width 8 height 10
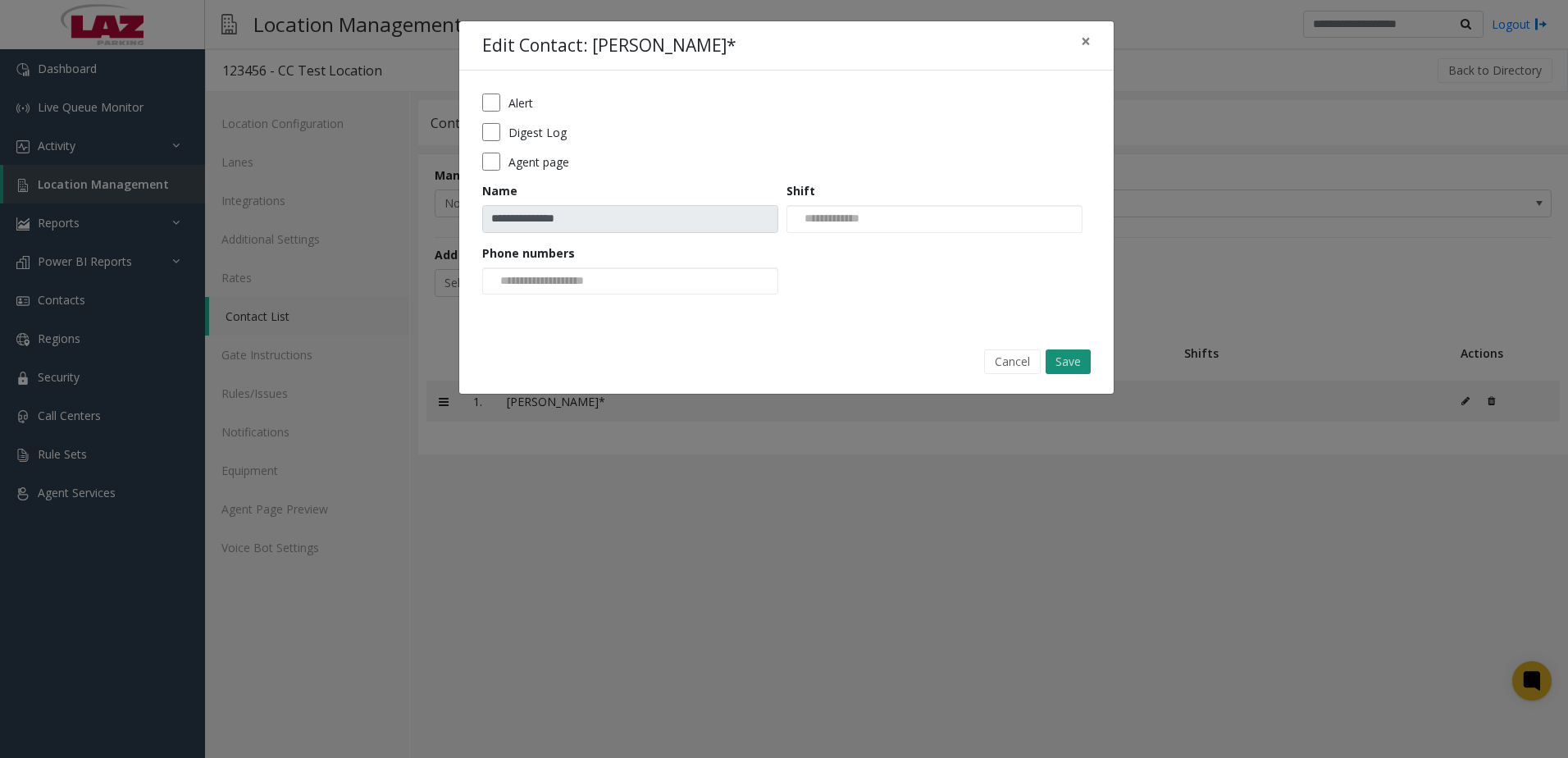
click at [1079, 359] on button "Save" at bounding box center [1068, 361] width 45 height 24
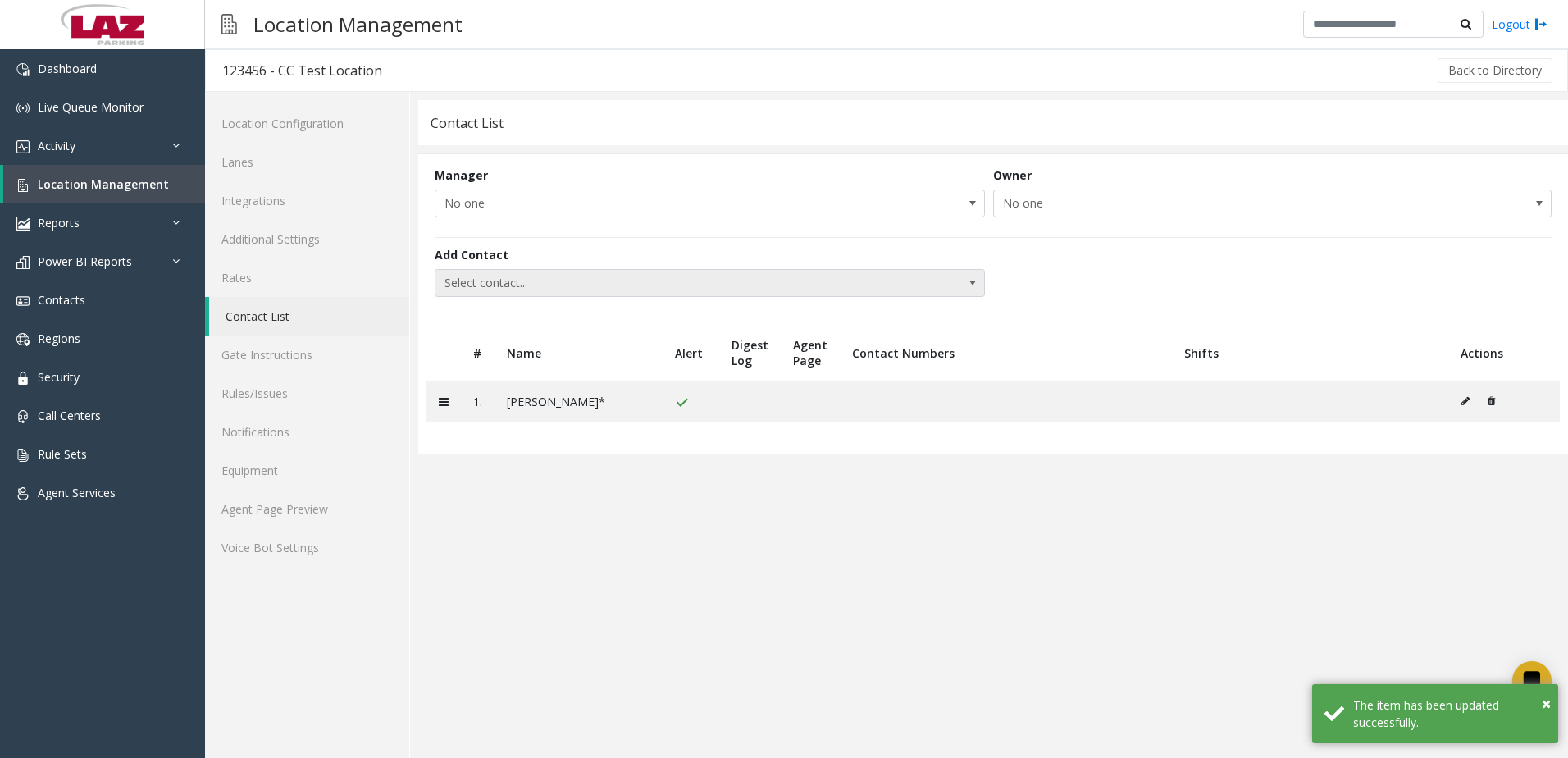
click at [477, 282] on span "Select contact..." at bounding box center [655, 283] width 438 height 26
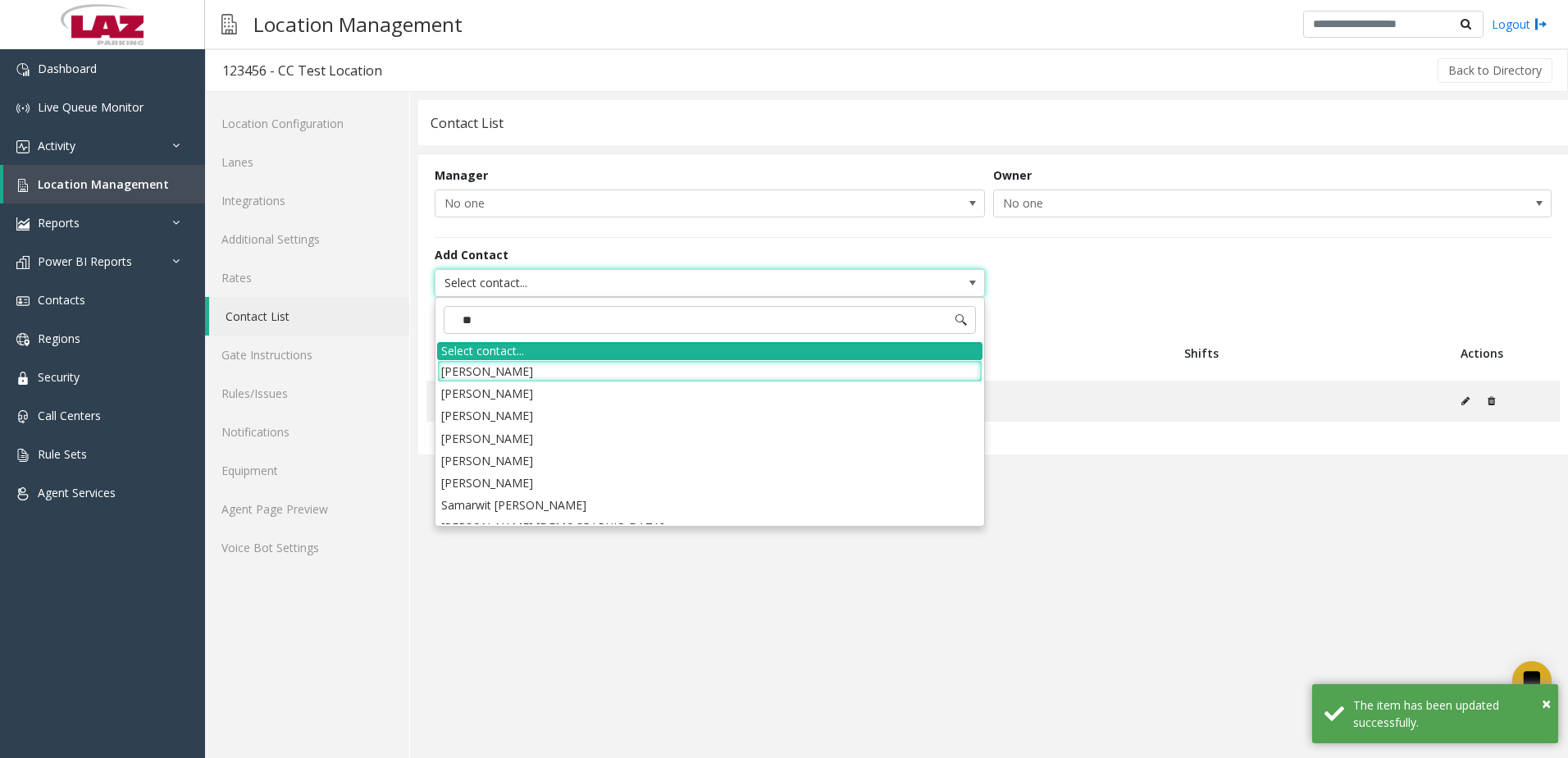
type input "***"
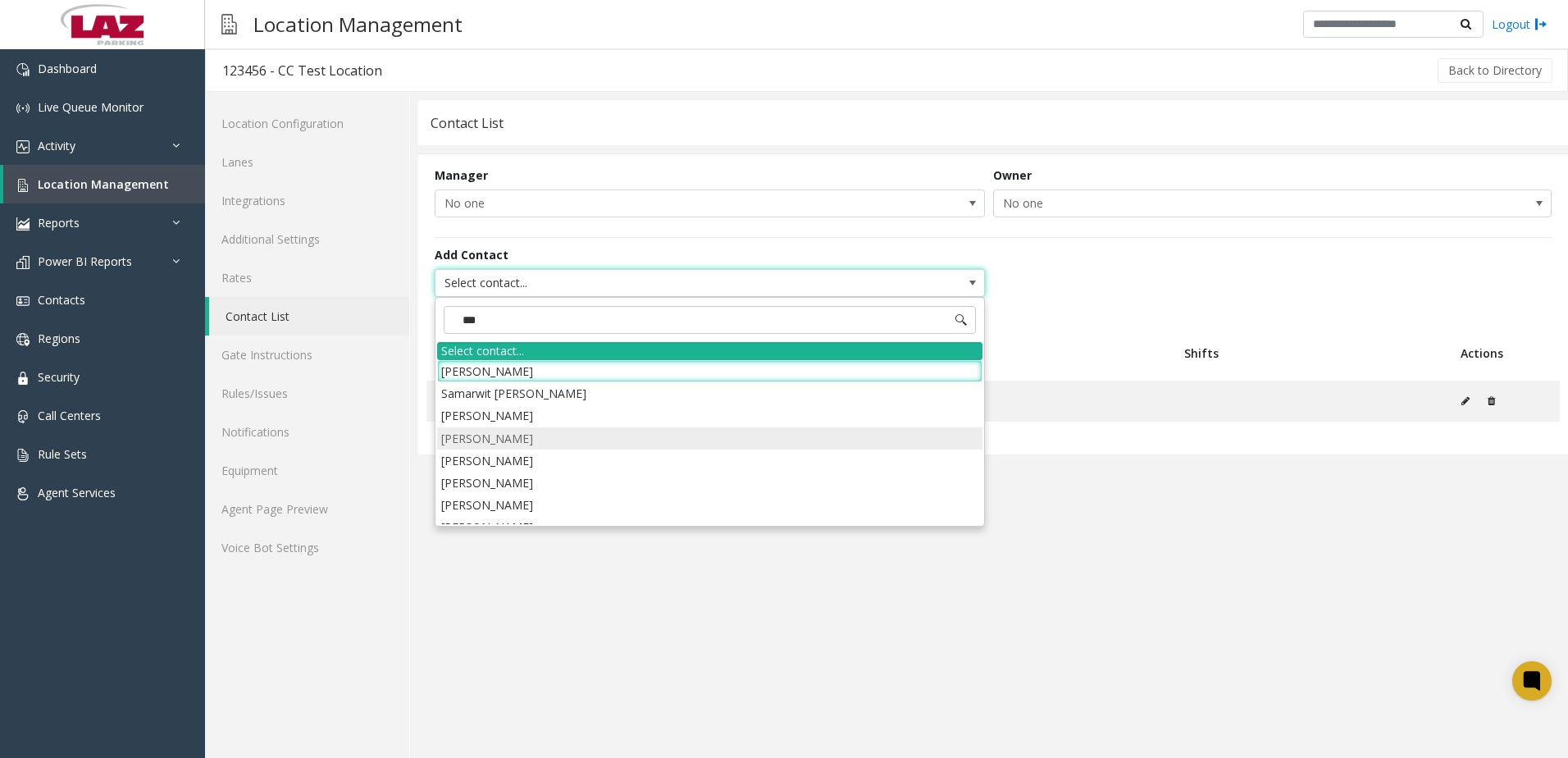
click at [513, 432] on li "[PERSON_NAME]" at bounding box center [710, 439] width 546 height 22
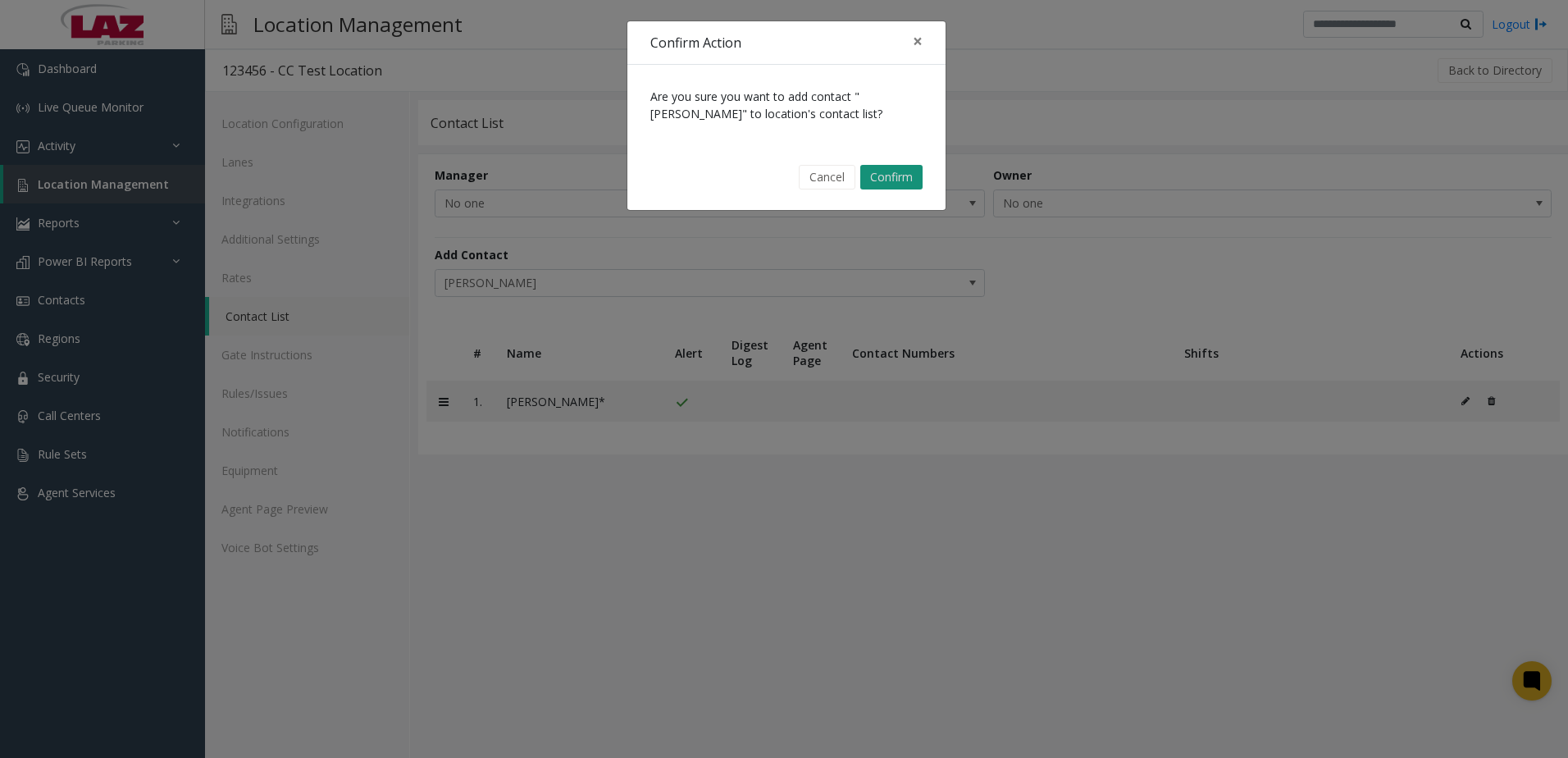
click at [880, 182] on button "Confirm" at bounding box center [892, 176] width 63 height 24
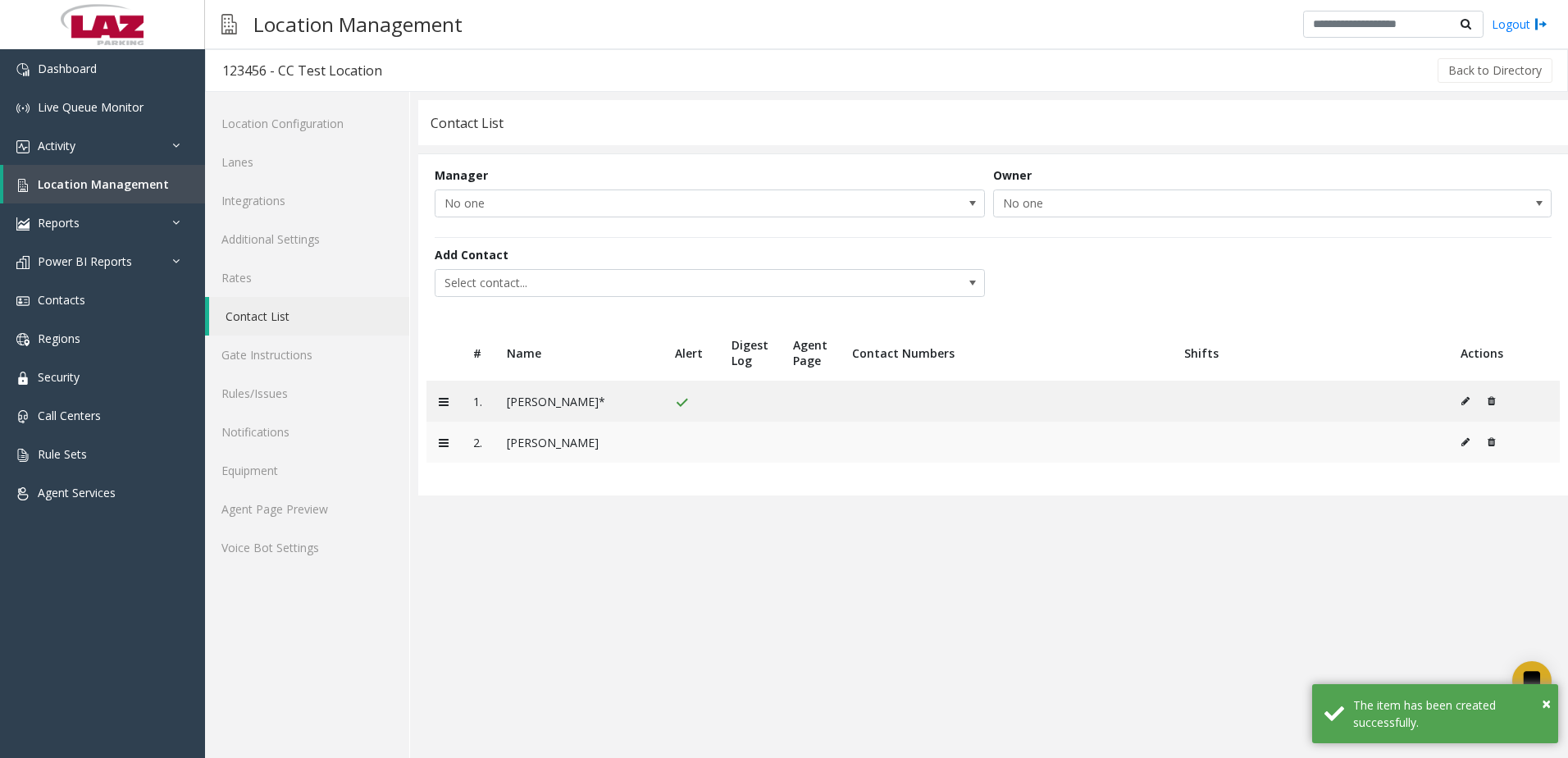
click at [1467, 439] on icon at bounding box center [1464, 442] width 8 height 10
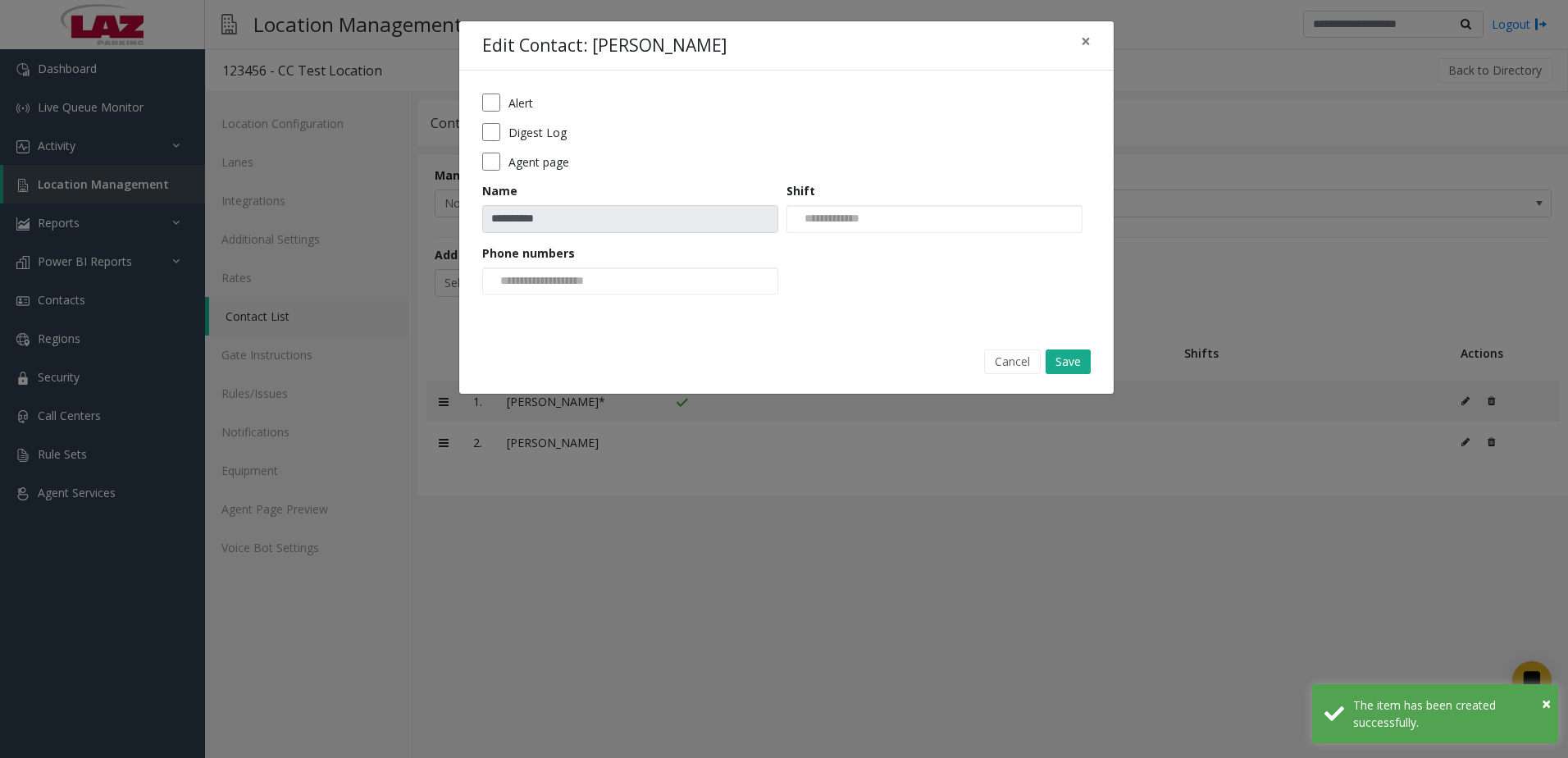
click at [512, 106] on label "Alert" at bounding box center [520, 102] width 24 height 17
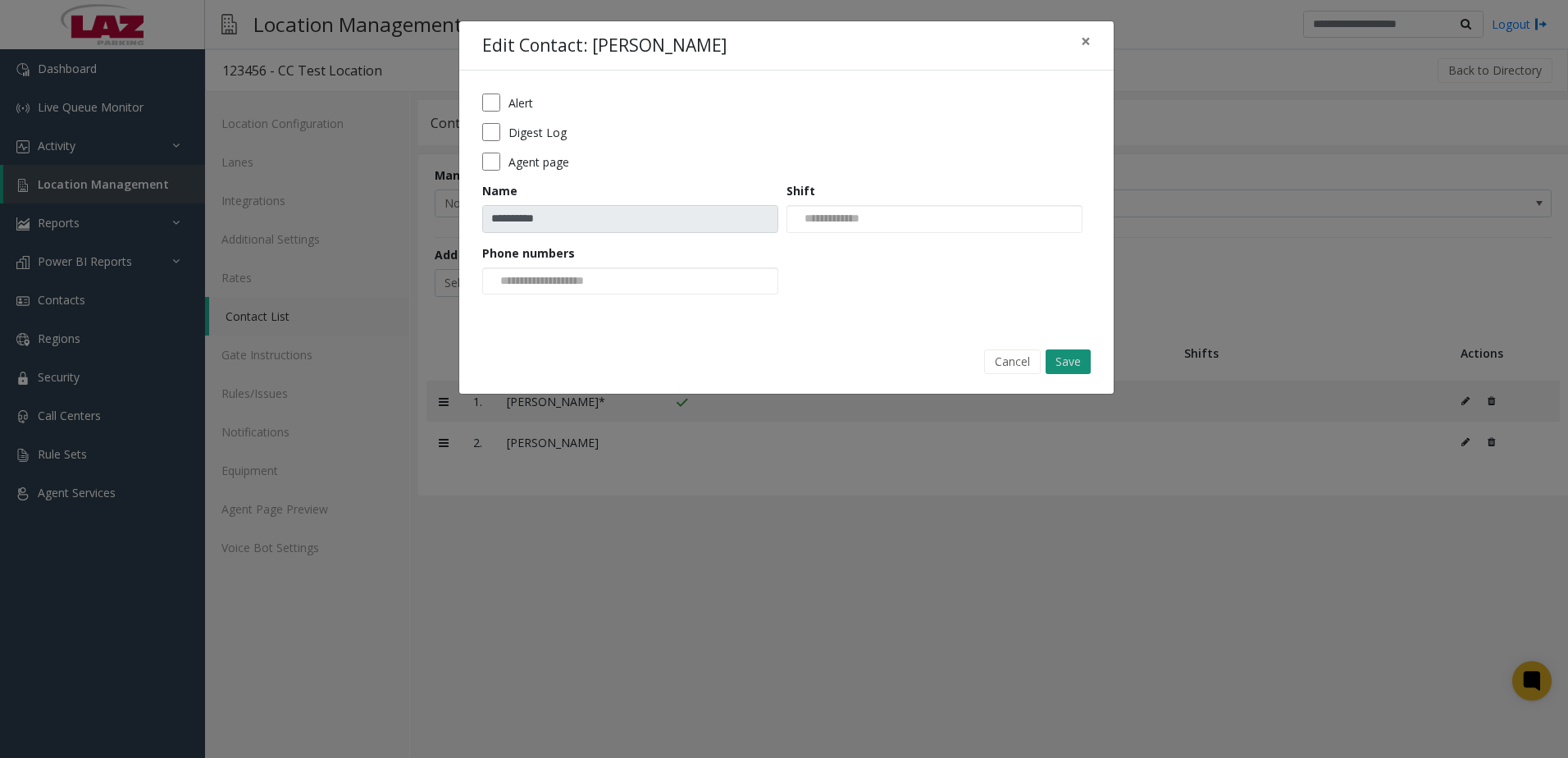
click at [1063, 353] on button "Save" at bounding box center [1068, 361] width 45 height 24
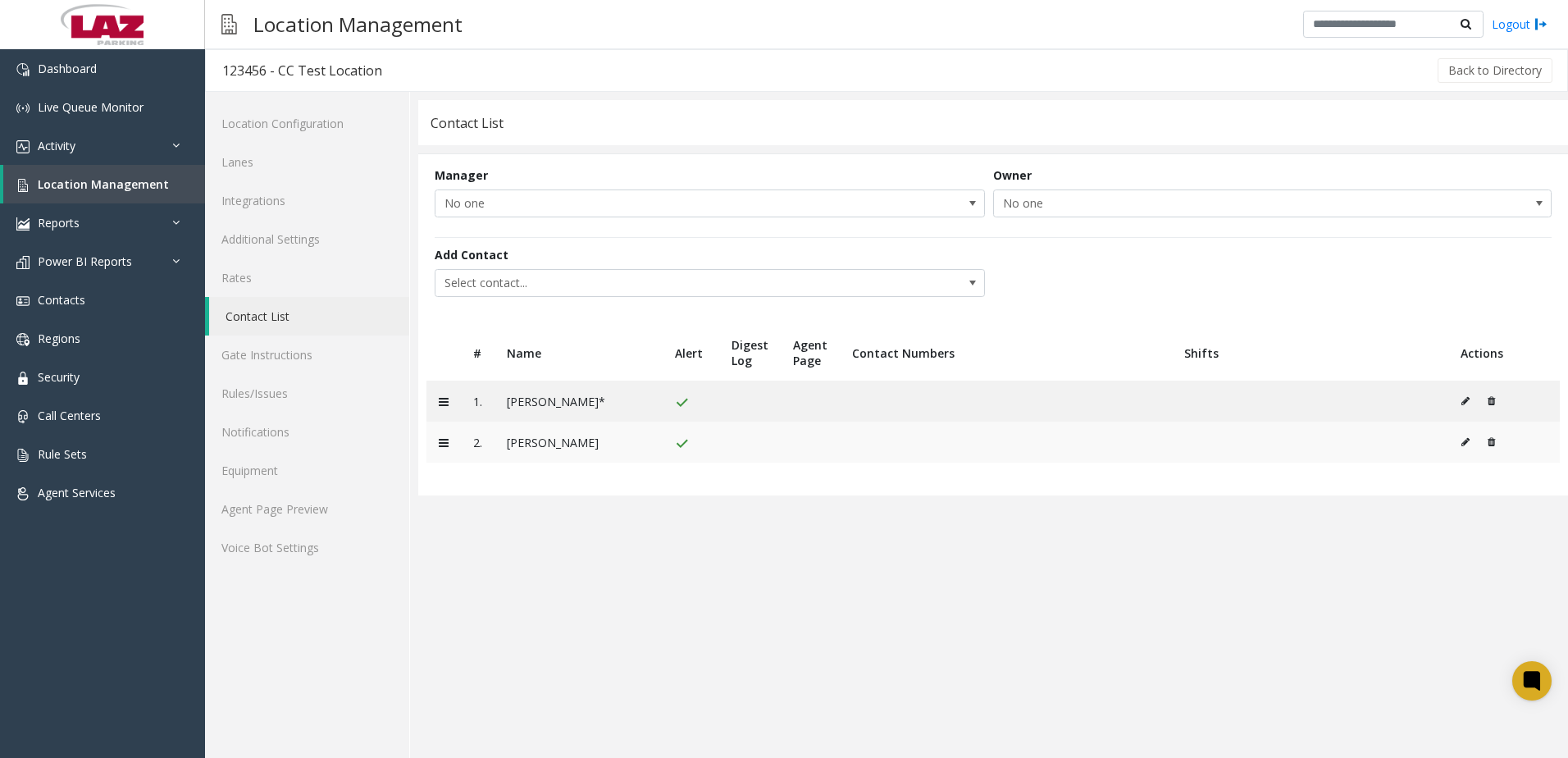
click at [1468, 445] on icon at bounding box center [1464, 442] width 8 height 10
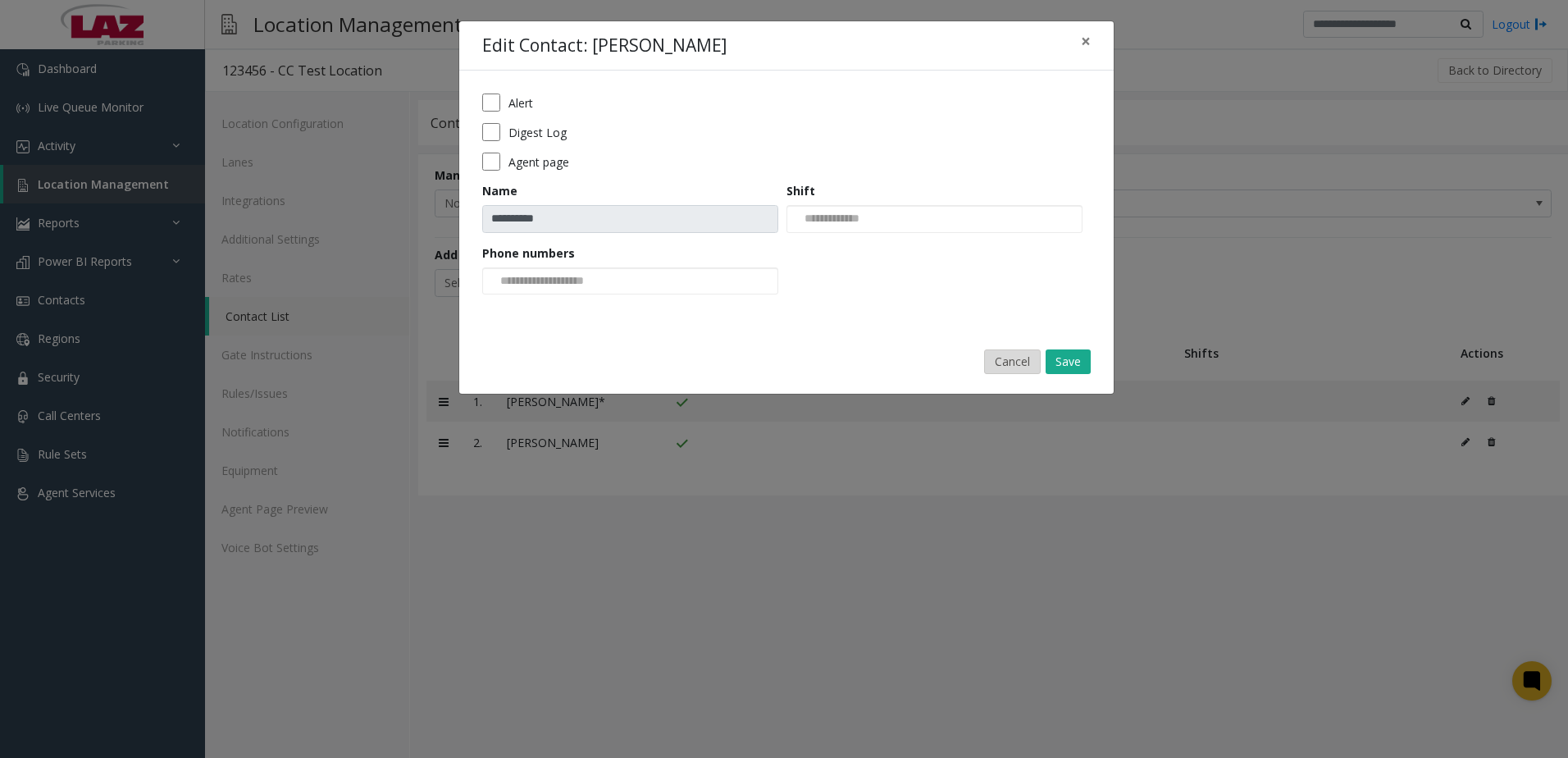
drag, startPoint x: 988, startPoint y: 362, endPoint x: 1017, endPoint y: 357, distance: 29.4
click at [988, 362] on button "Cancel" at bounding box center [1012, 361] width 56 height 24
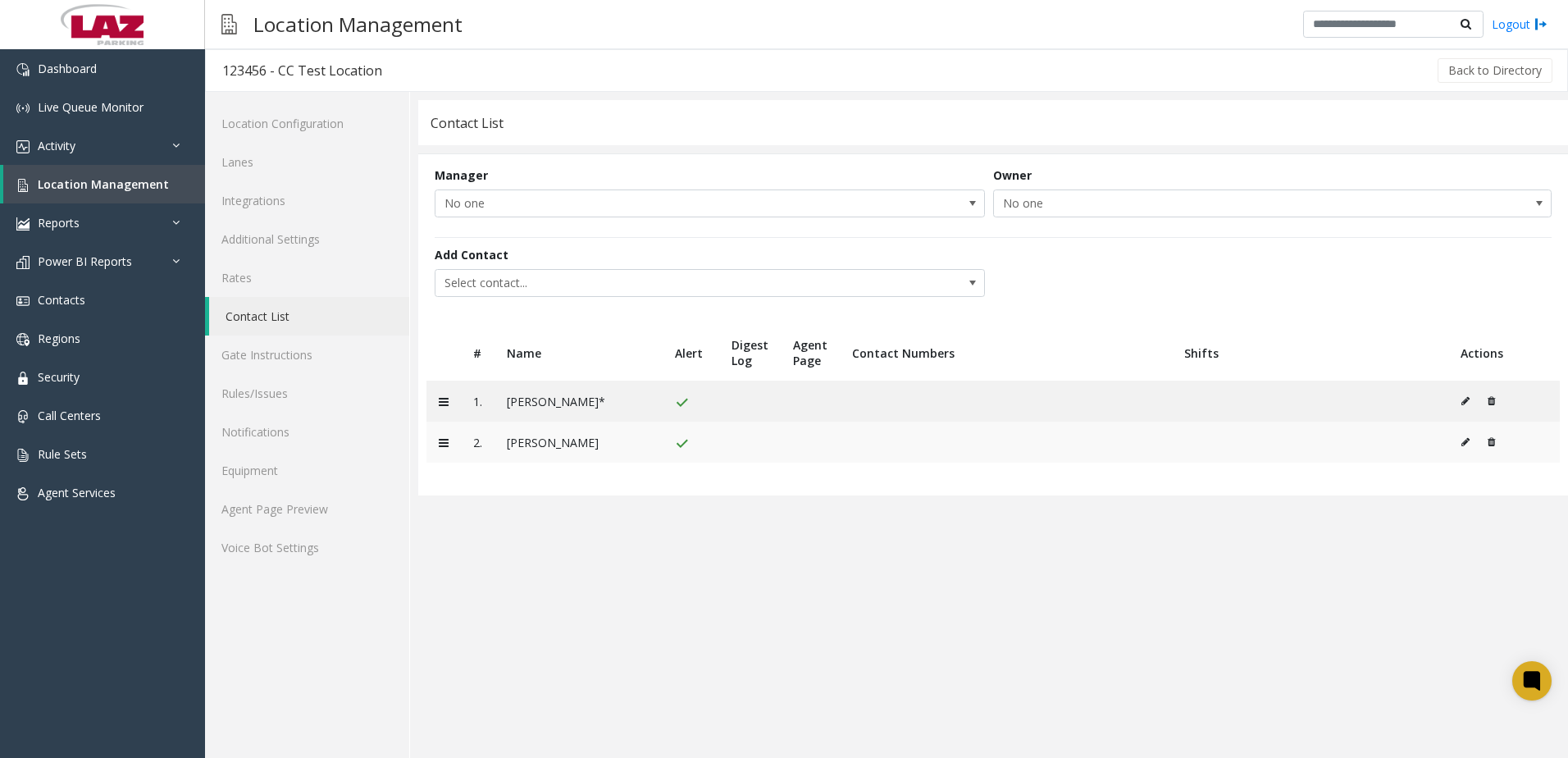
click at [1490, 441] on icon at bounding box center [1491, 442] width 7 height 10
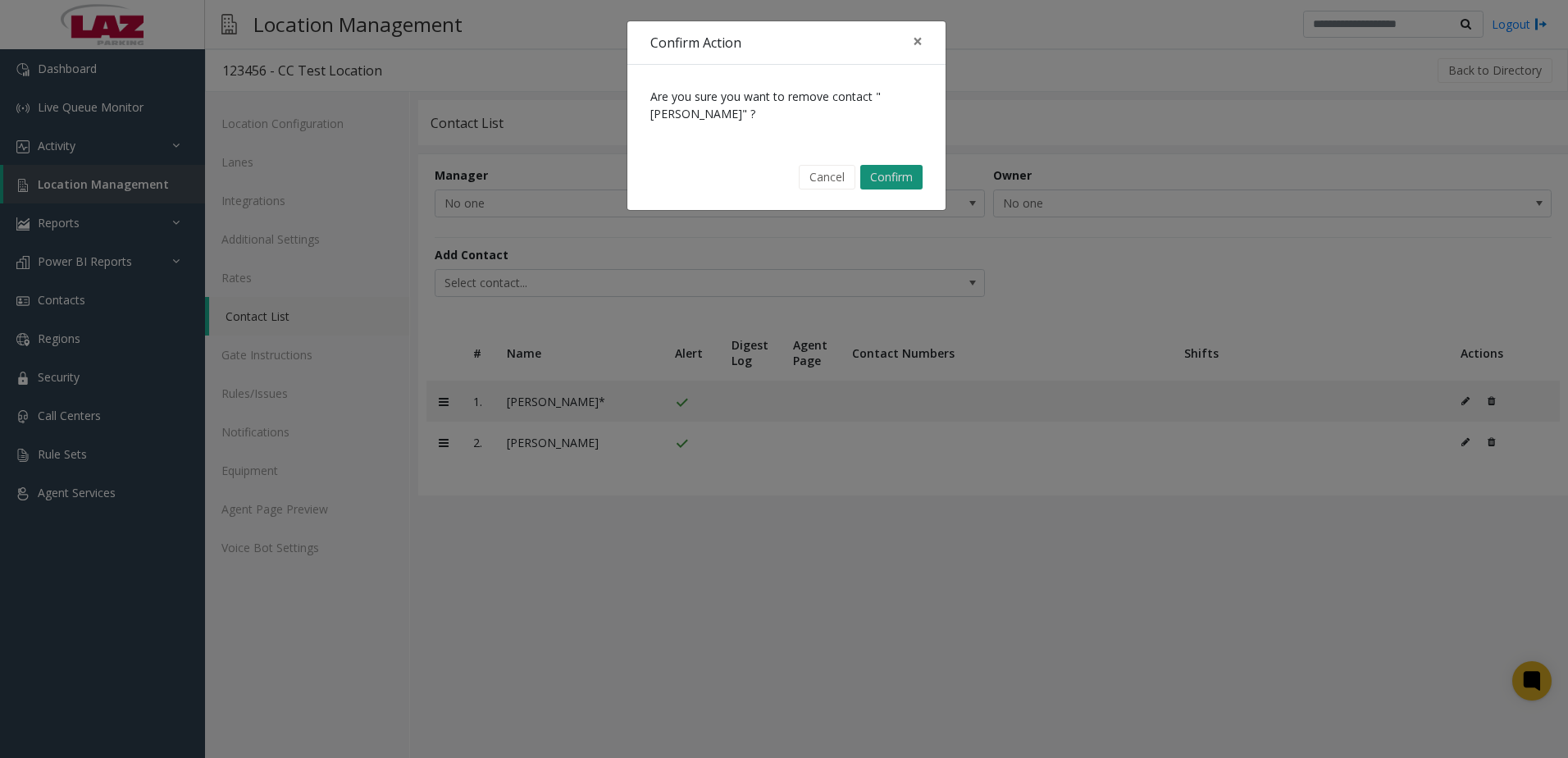
click at [868, 173] on button "Confirm" at bounding box center [892, 176] width 63 height 24
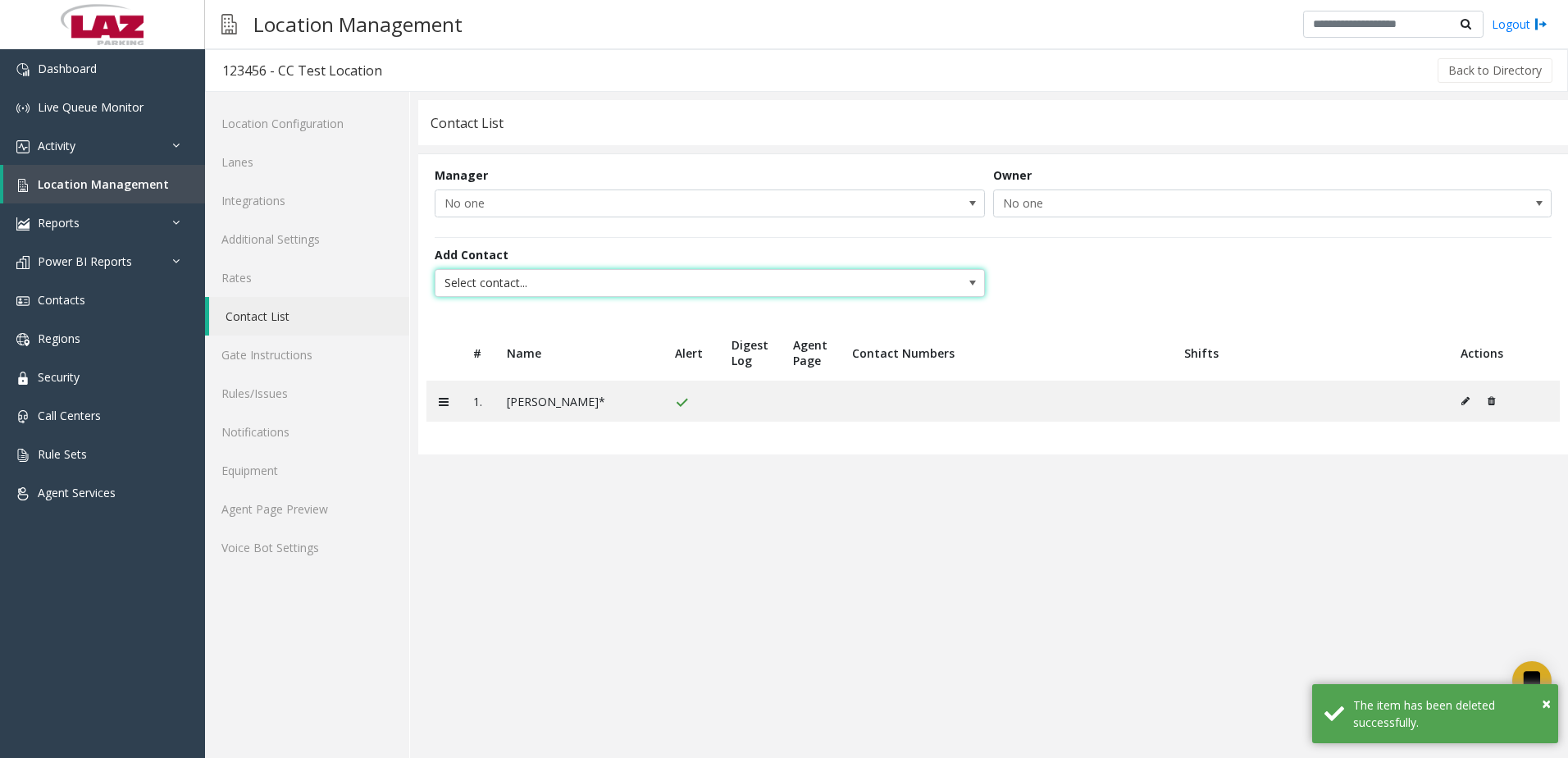
click at [576, 277] on span "Select contact..." at bounding box center [655, 283] width 438 height 26
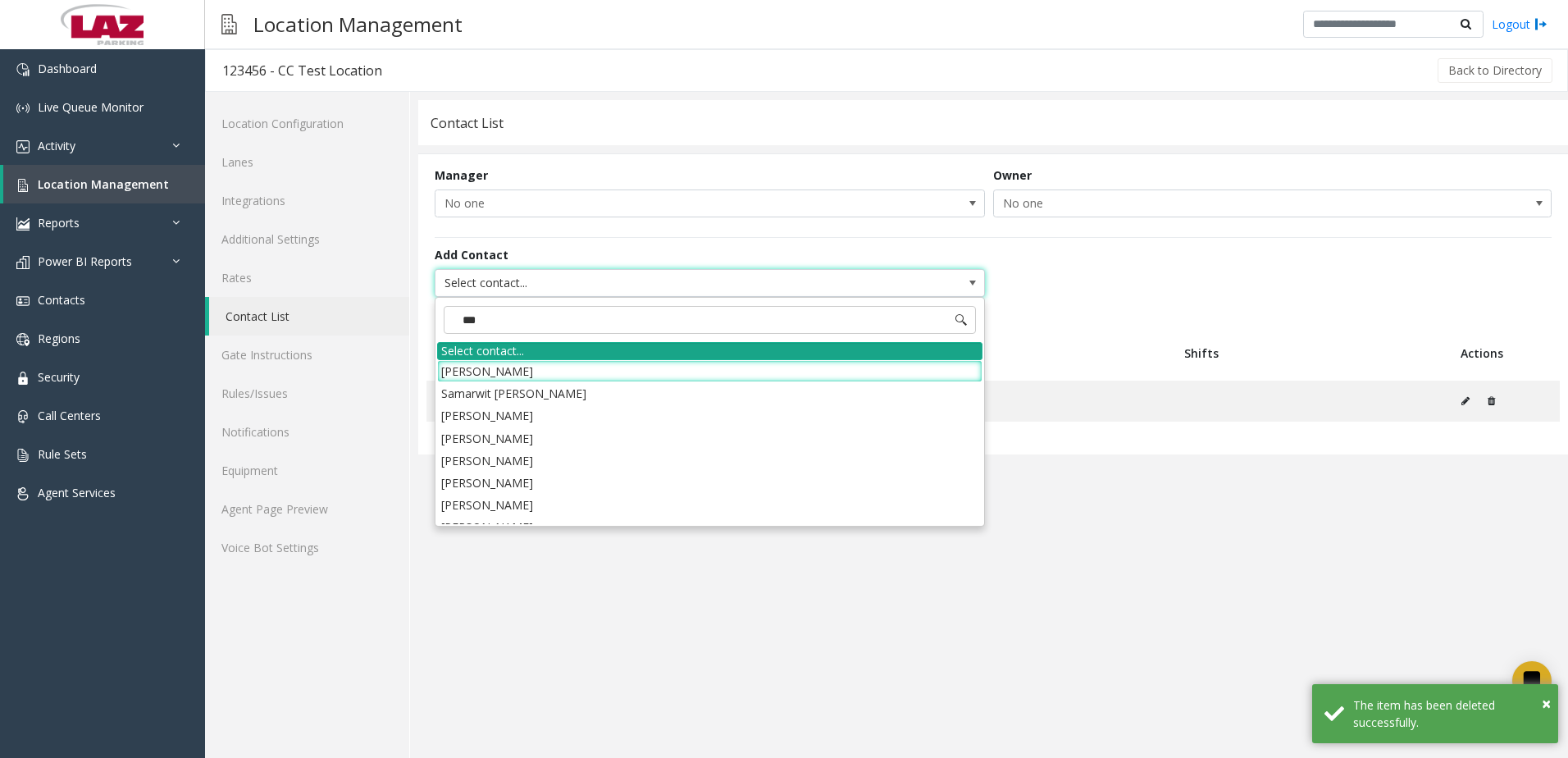
type input "****"
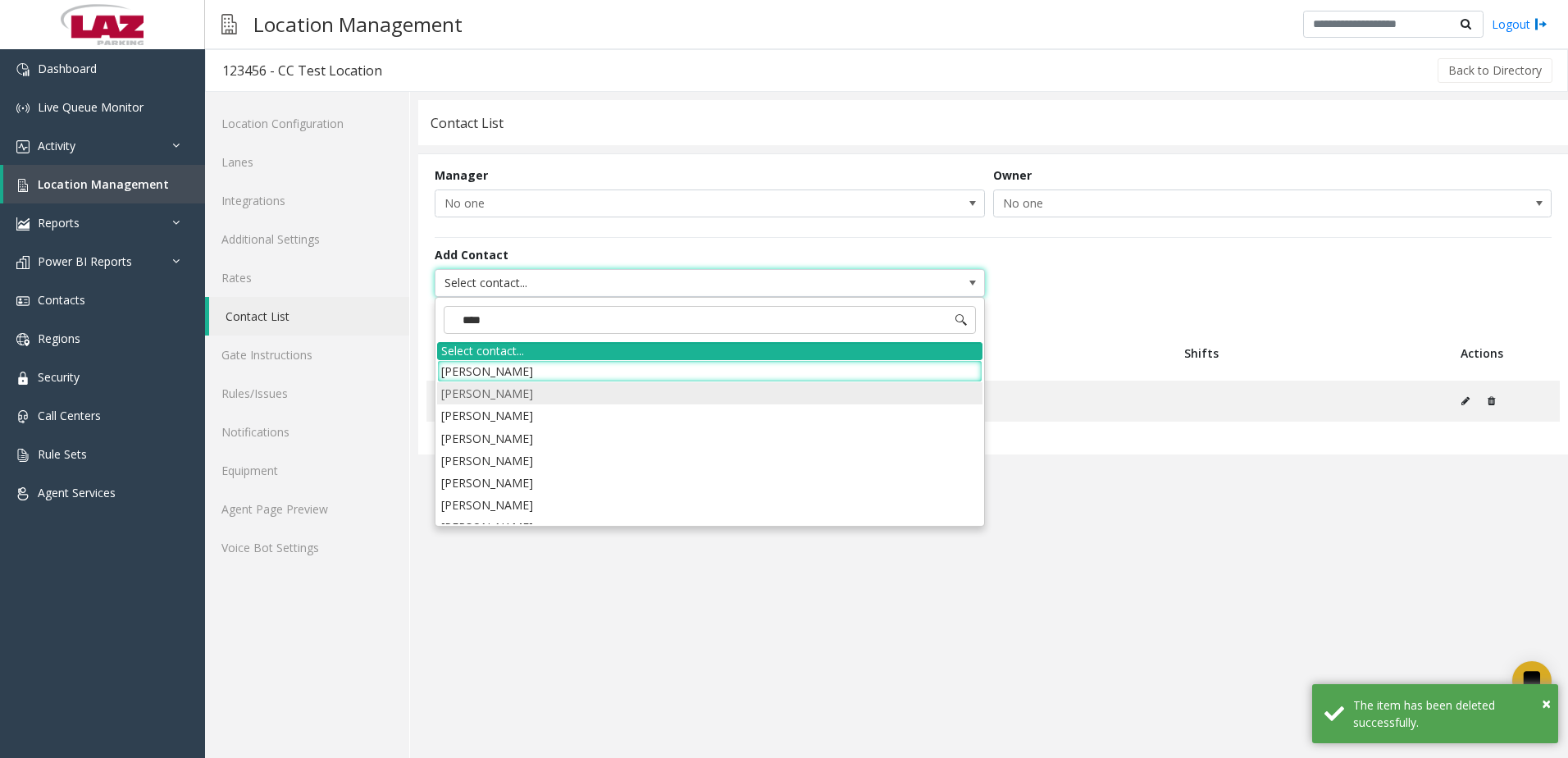
click at [559, 391] on li "[PERSON_NAME]" at bounding box center [710, 393] width 546 height 22
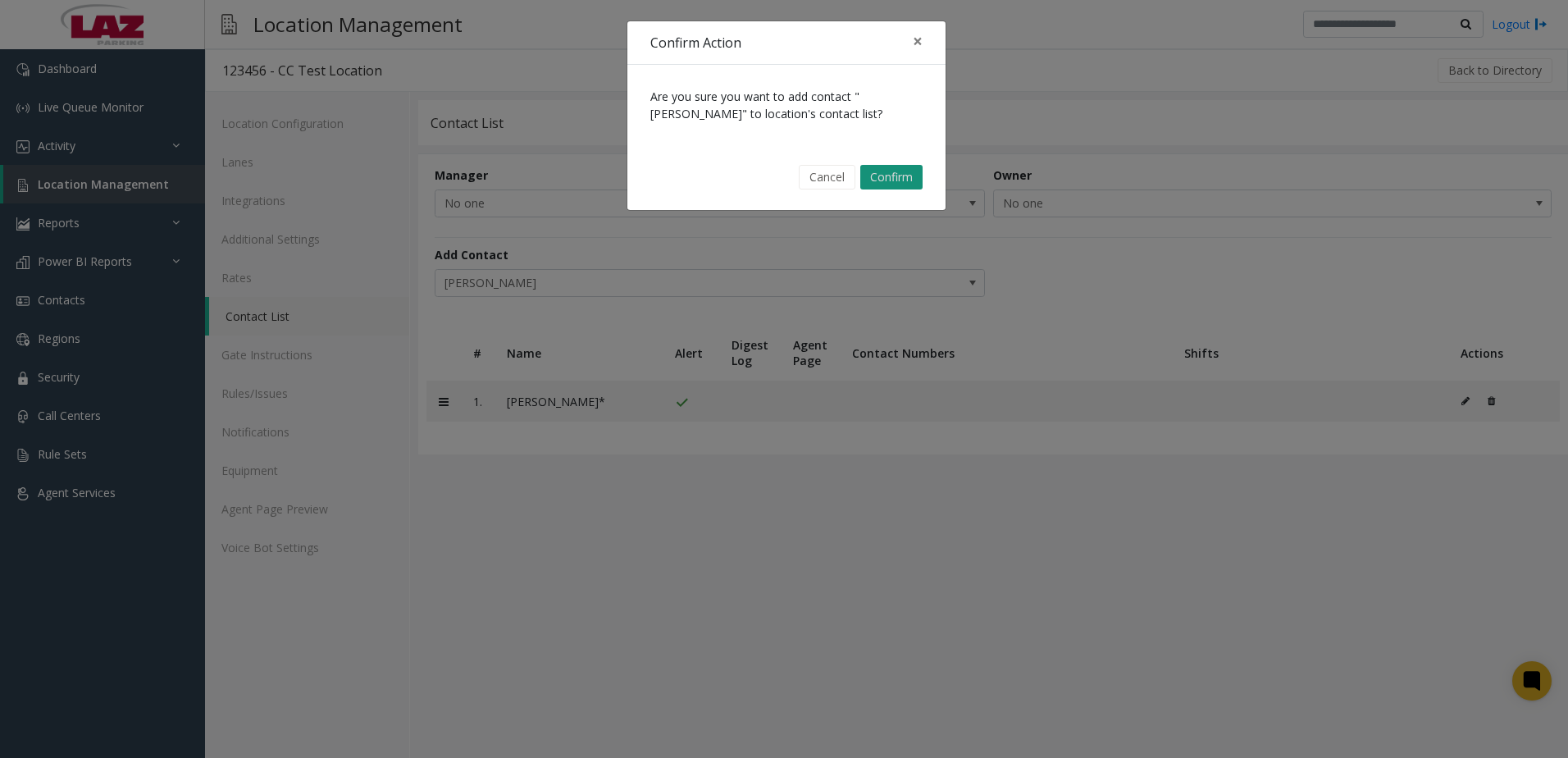
click at [900, 189] on button "Confirm" at bounding box center [892, 176] width 63 height 24
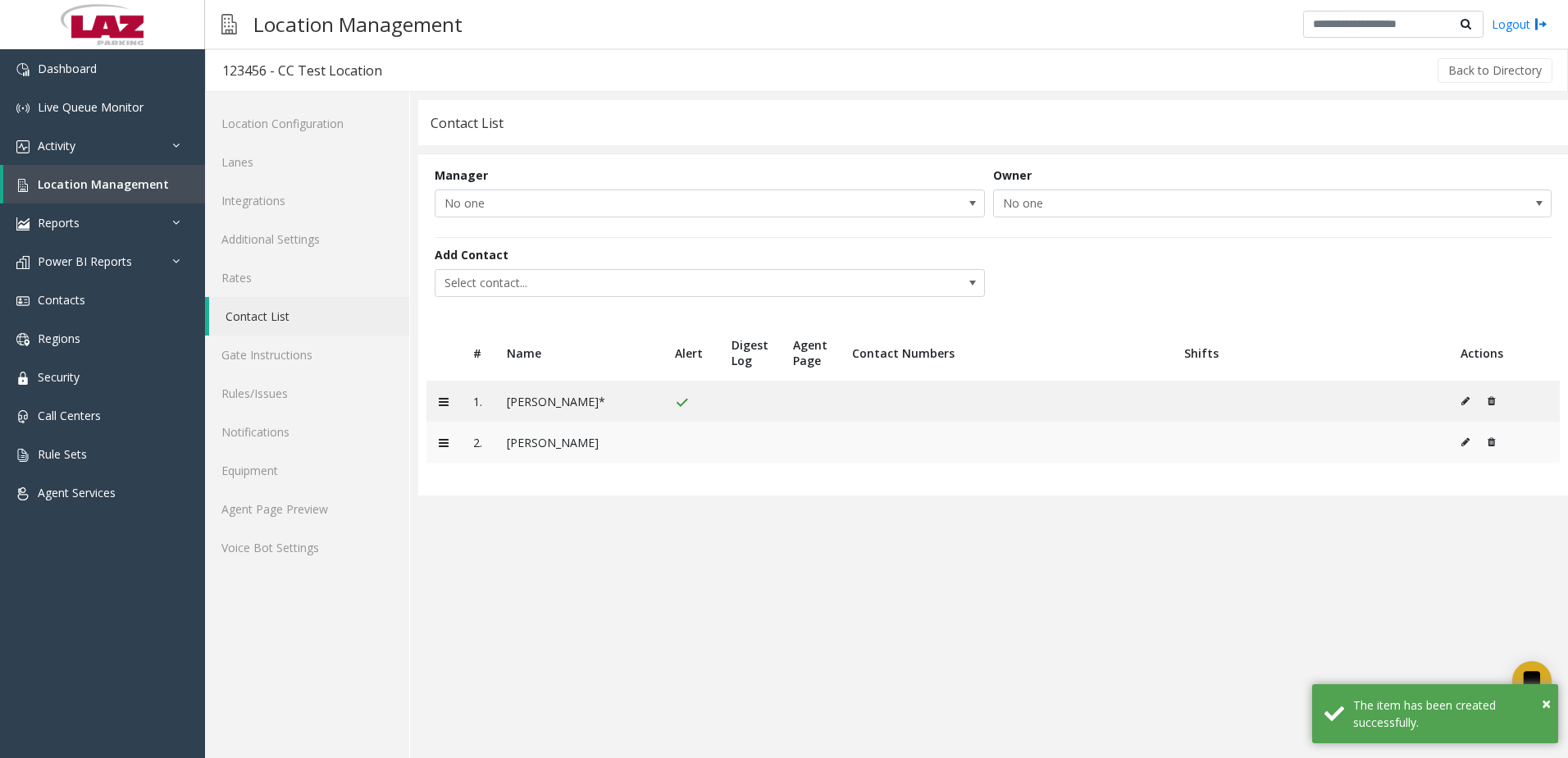
click at [1465, 442] on icon at bounding box center [1464, 442] width 8 height 10
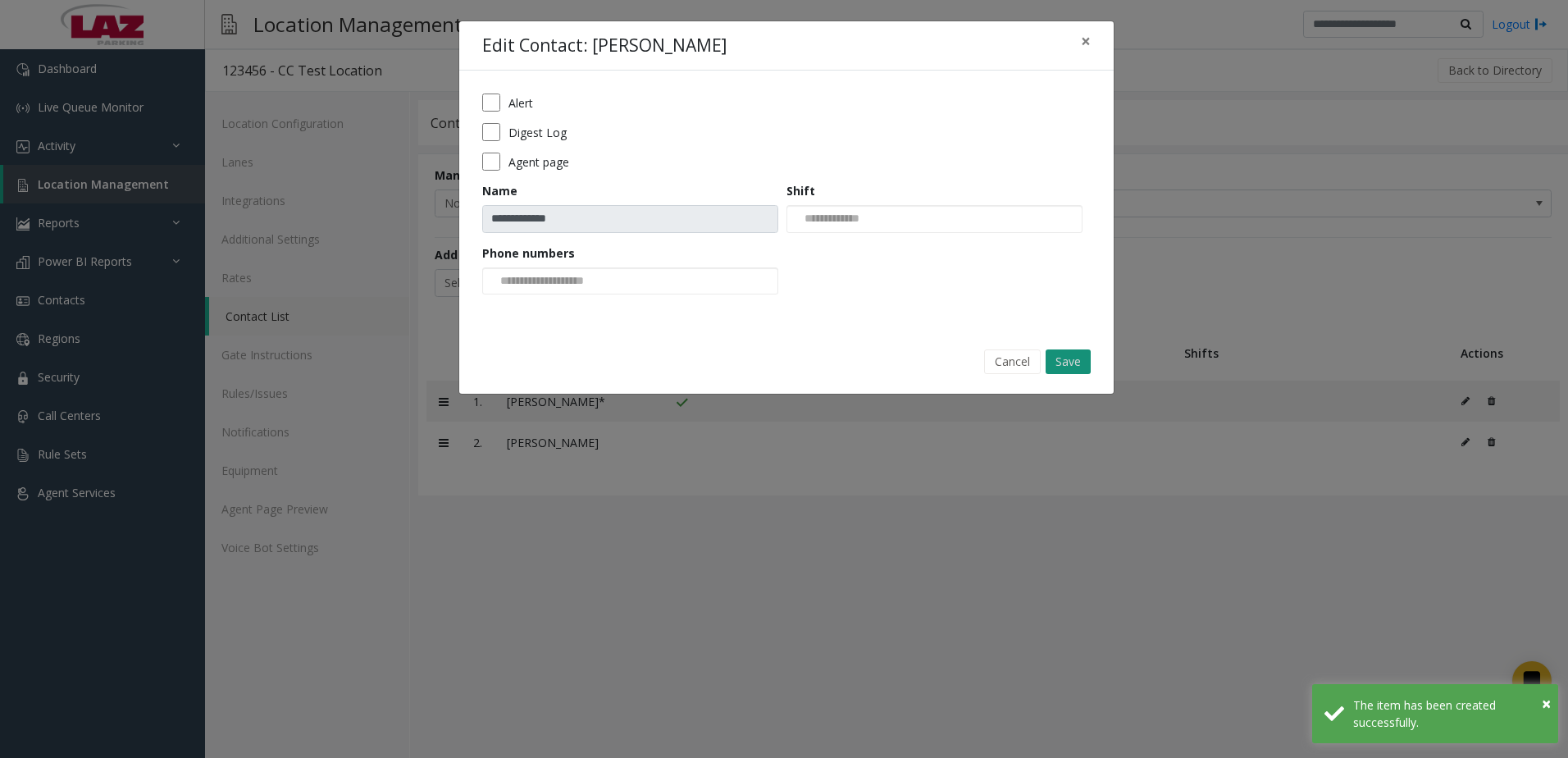
click at [1053, 369] on button "Save" at bounding box center [1068, 361] width 45 height 24
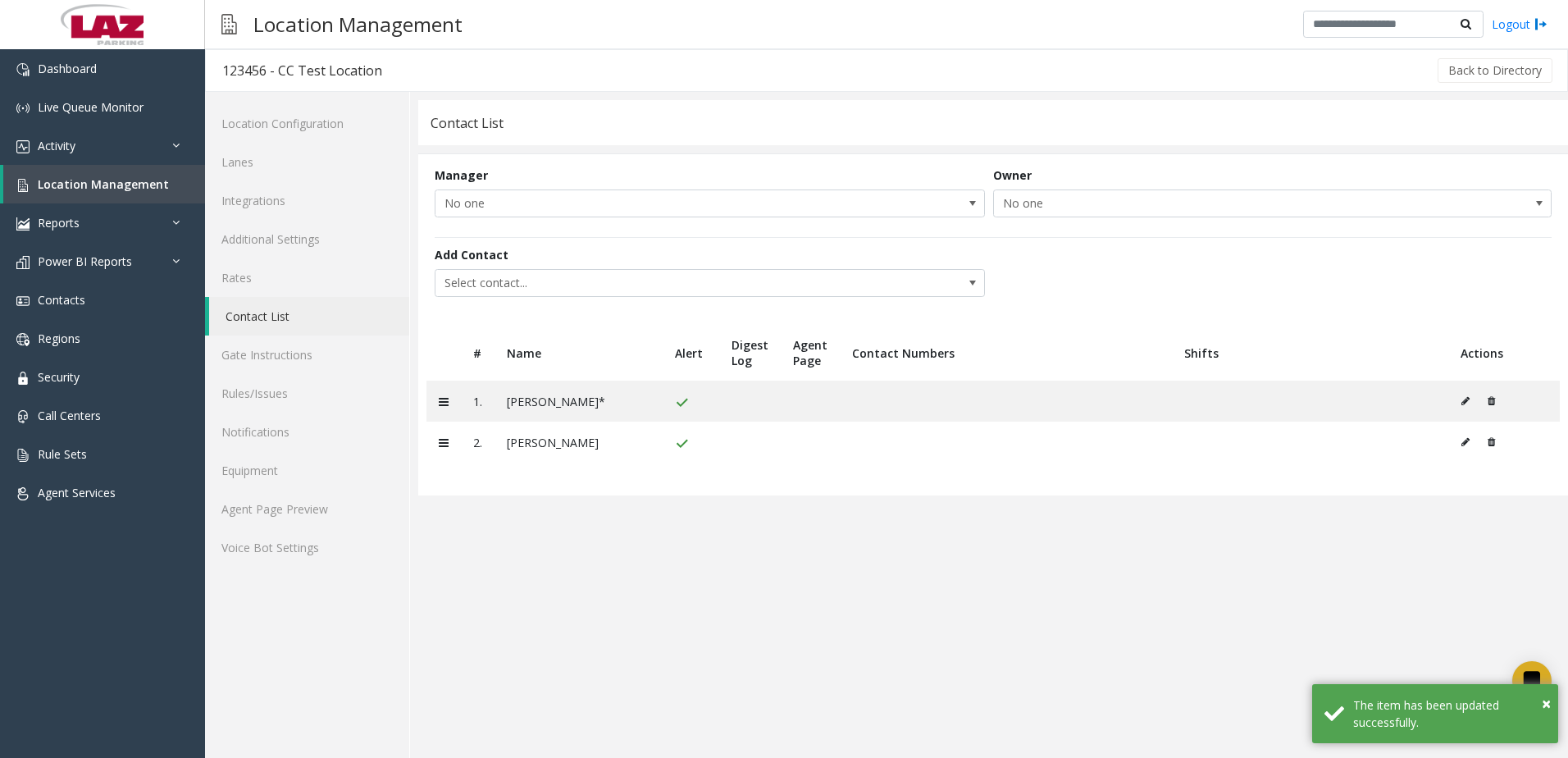
drag, startPoint x: 292, startPoint y: 83, endPoint x: 212, endPoint y: 88, distance: 80.2
click at [212, 88] on h3 "123456 - CC Test Location" at bounding box center [301, 71] width 192 height 38
copy div "123456 - CC Test Location"
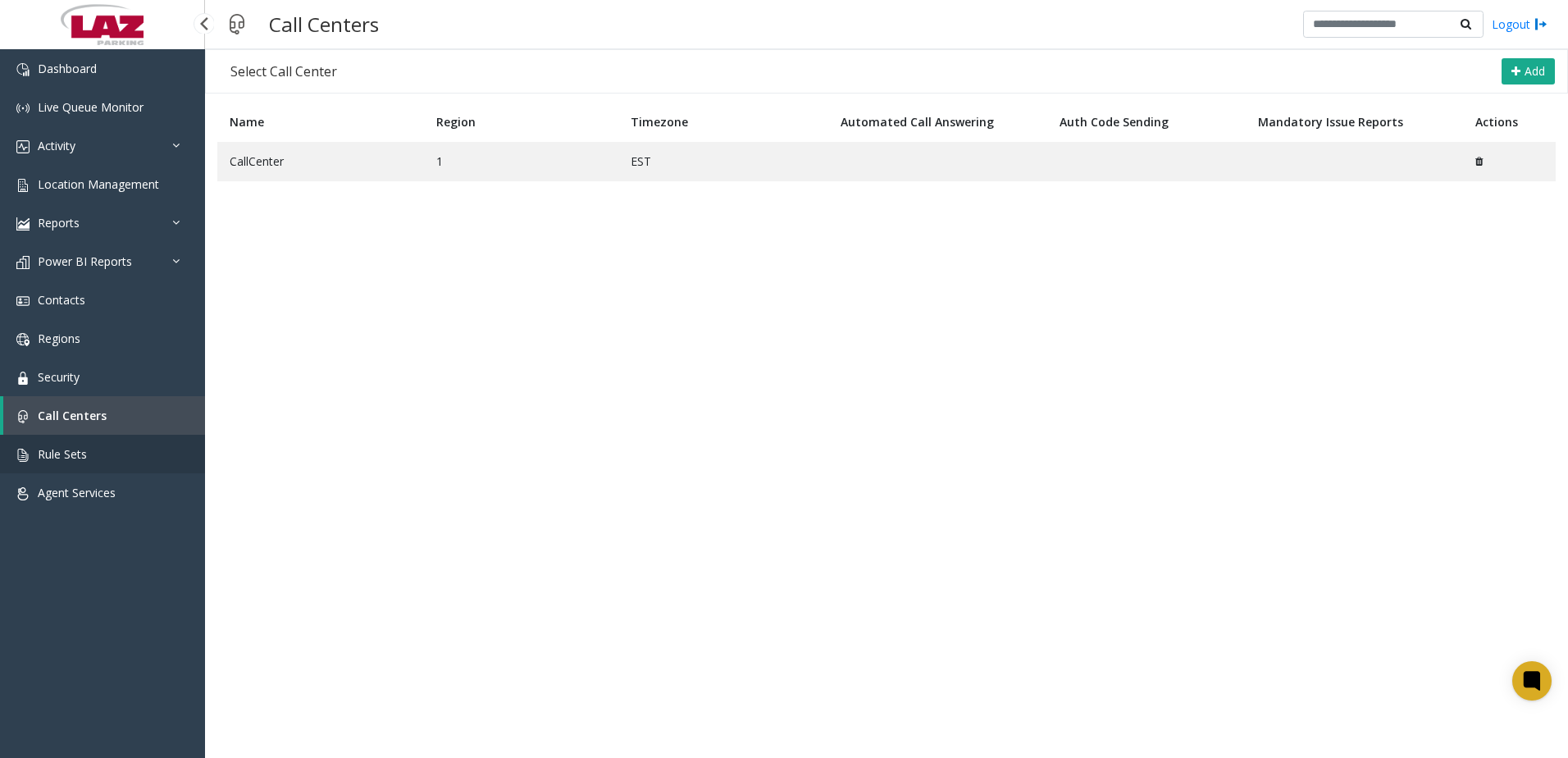
click at [131, 450] on link "Rule Sets" at bounding box center [102, 454] width 205 height 38
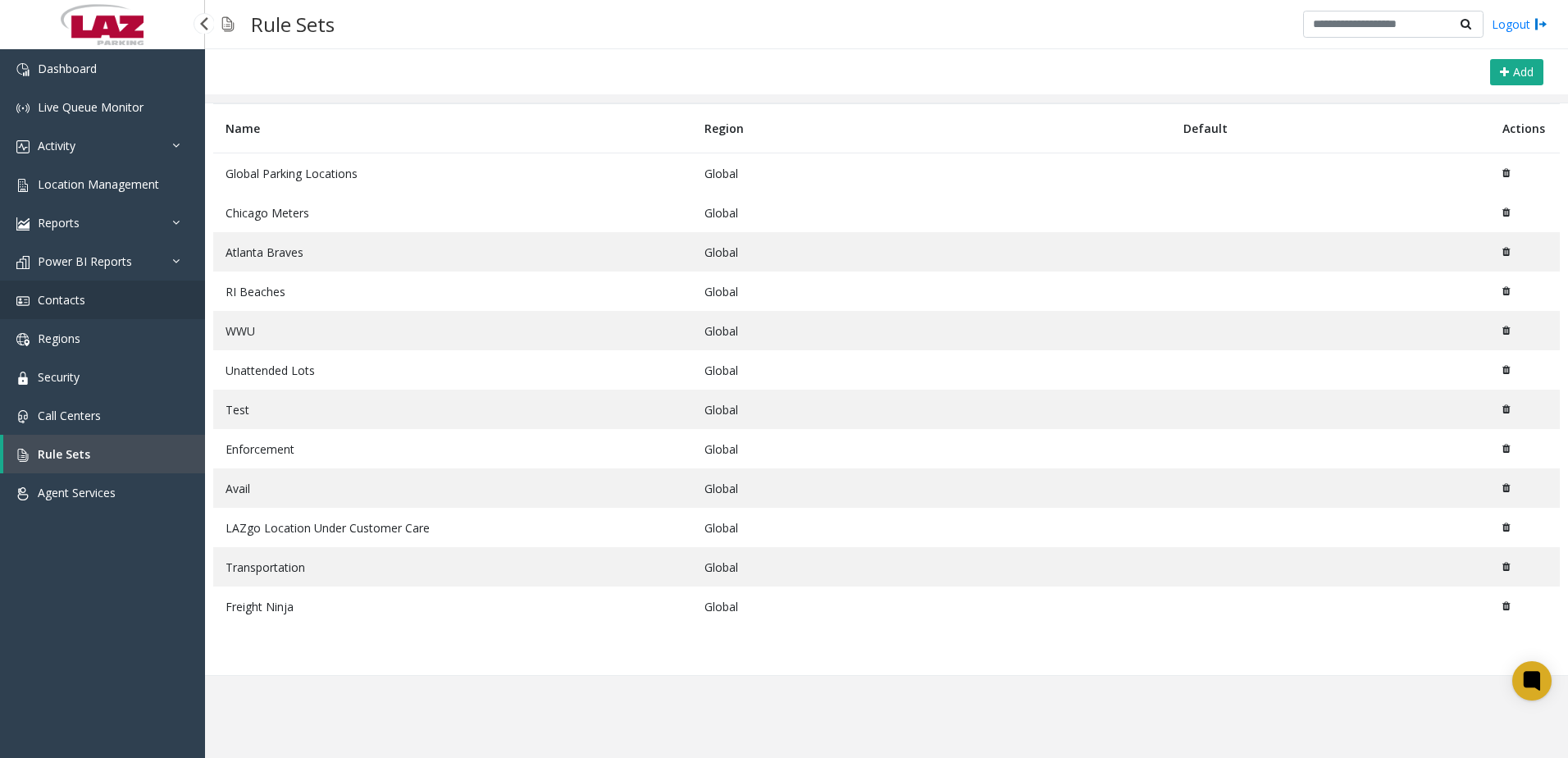
click at [54, 298] on span "Contacts" at bounding box center [61, 299] width 47 height 15
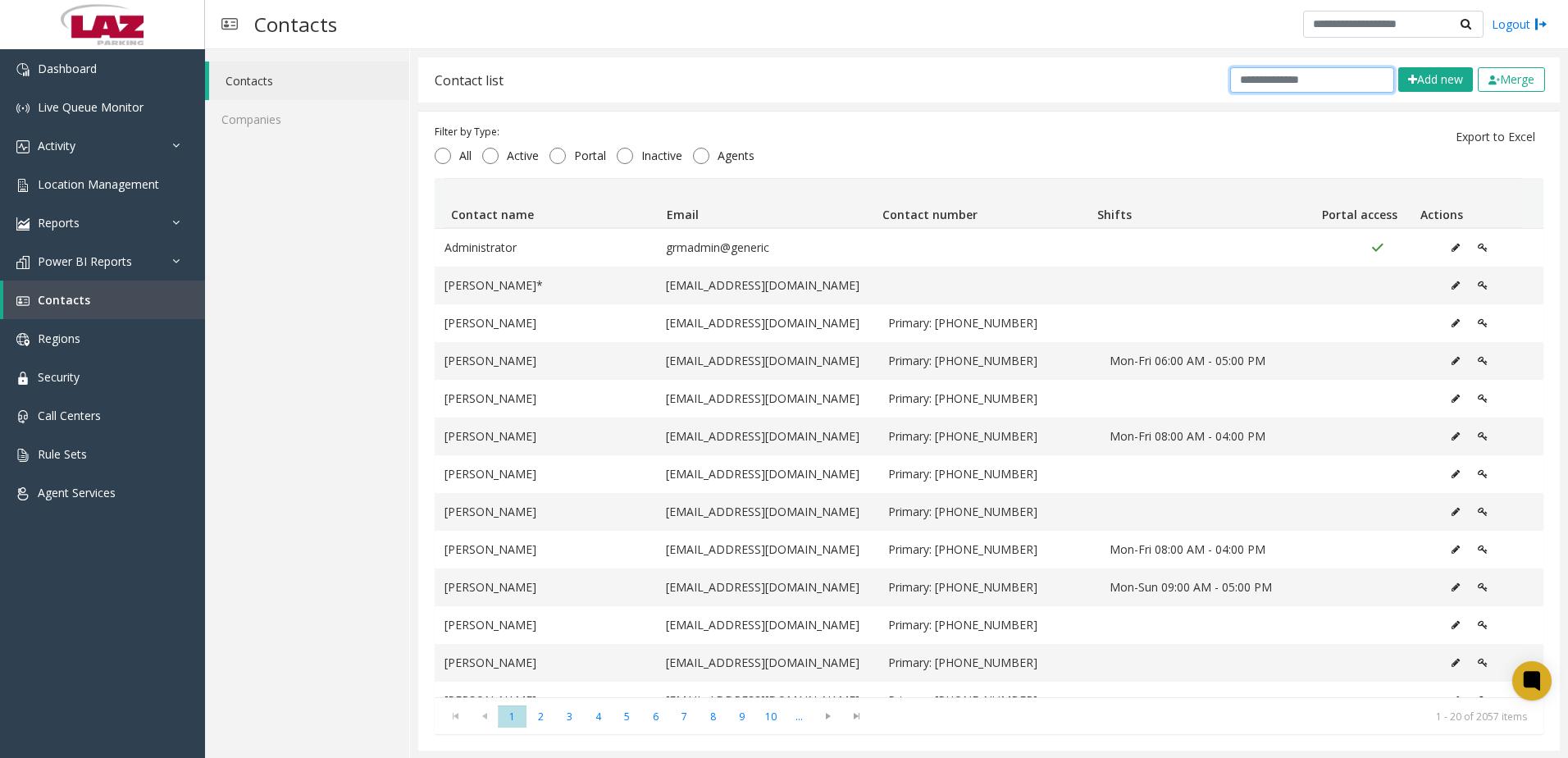
click at [1242, 91] on input "text" at bounding box center [1311, 80] width 164 height 25
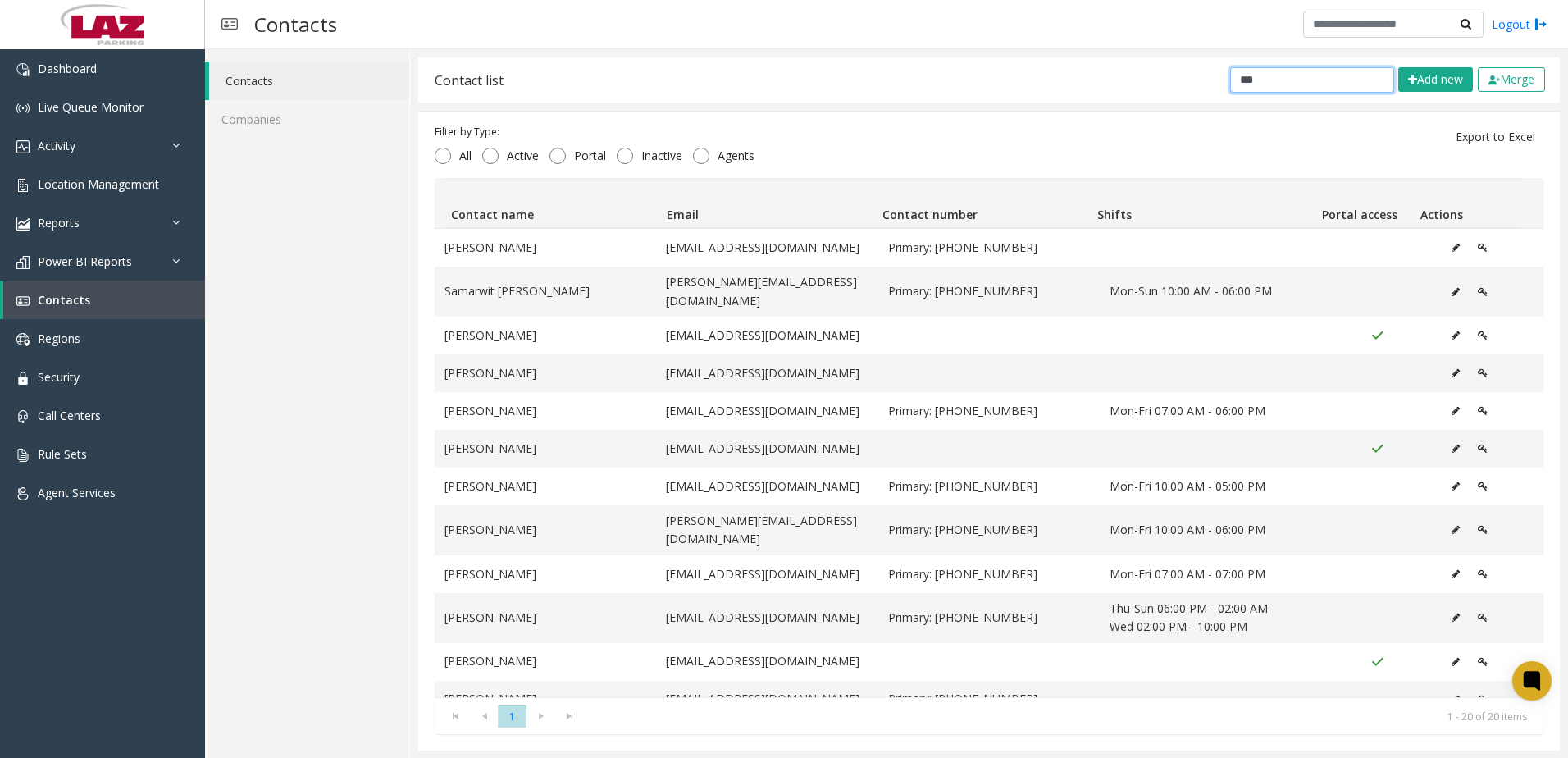
type input "***"
